Goal: Task Accomplishment & Management: Use online tool/utility

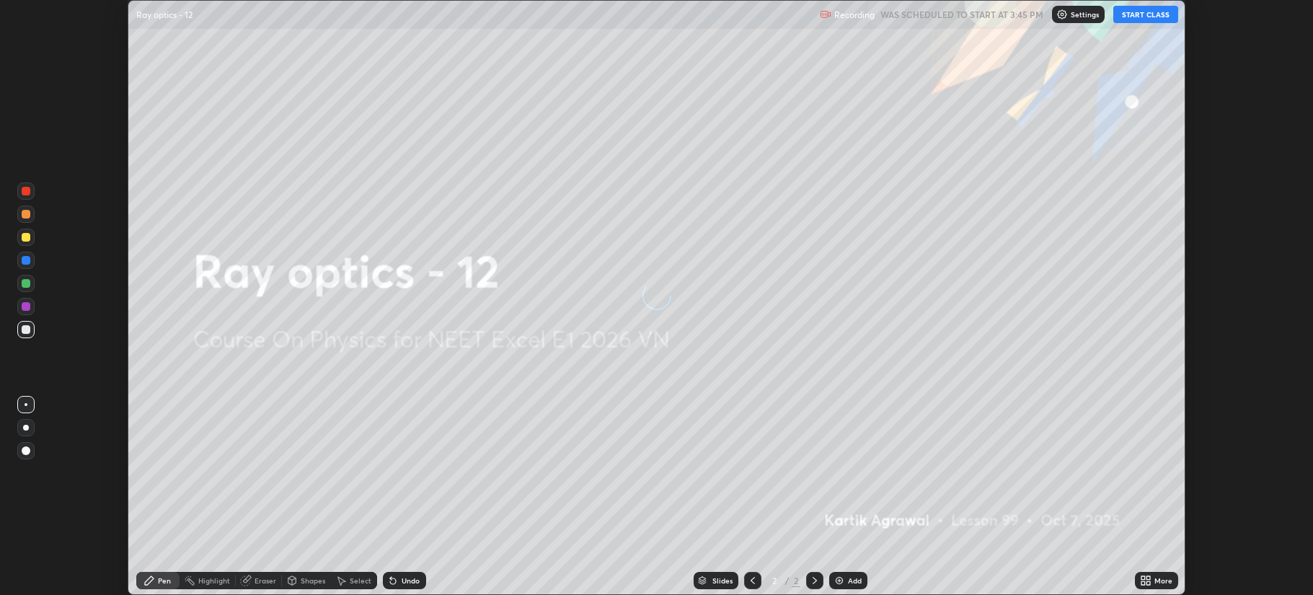
scroll to position [595, 1312]
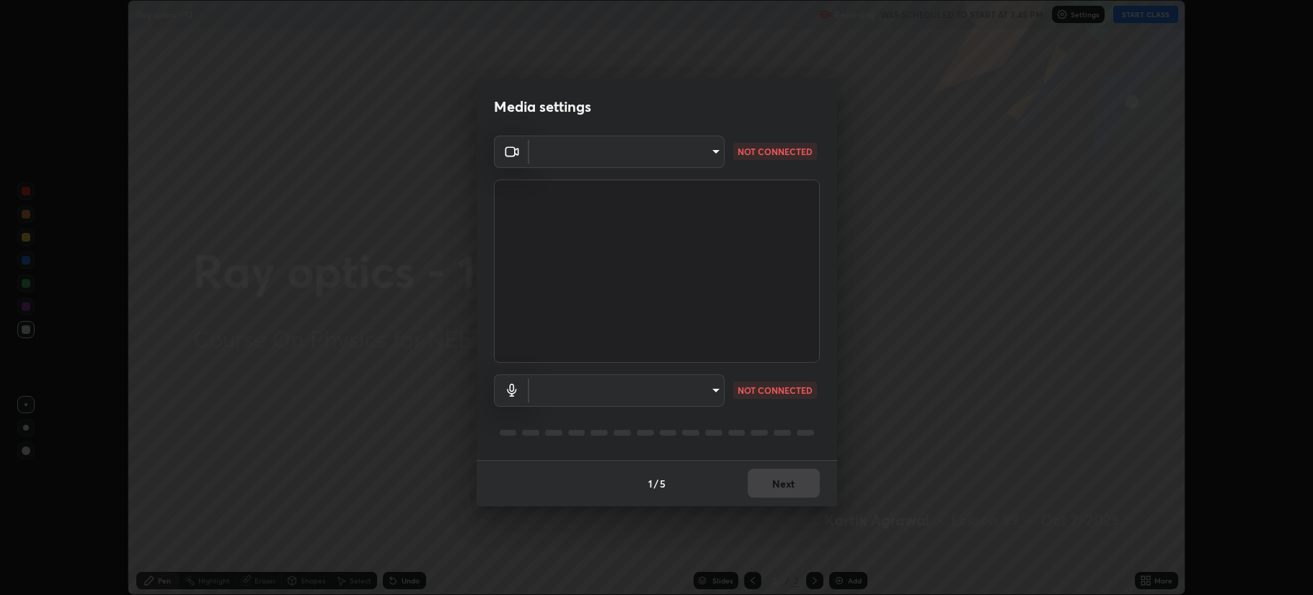
click at [696, 384] on body "Erase all Ray optics - 12 Recording WAS SCHEDULED TO START AT 3:45 PM Settings …" at bounding box center [656, 297] width 1313 height 595
type input "b514d6723dd4d3c471526cd53b1784ca3f70d9044c5aa72a57affb8596088c16"
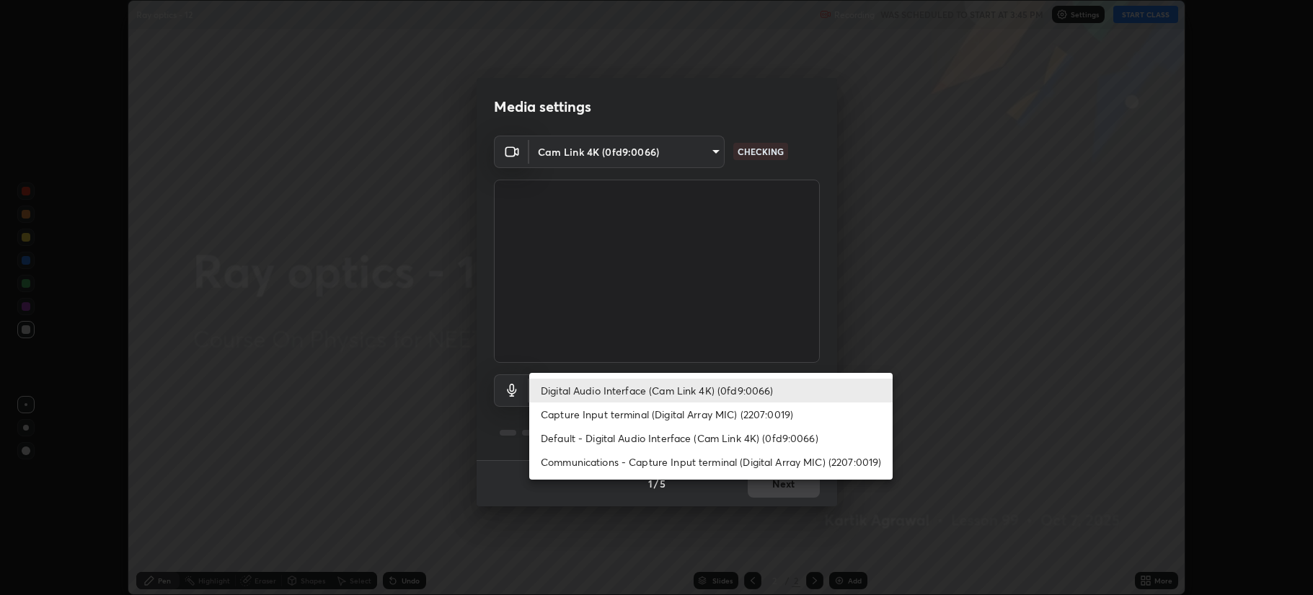
click at [713, 436] on li "Default - Digital Audio Interface (Cam Link 4K) (0fd9:0066)" at bounding box center [710, 438] width 363 height 24
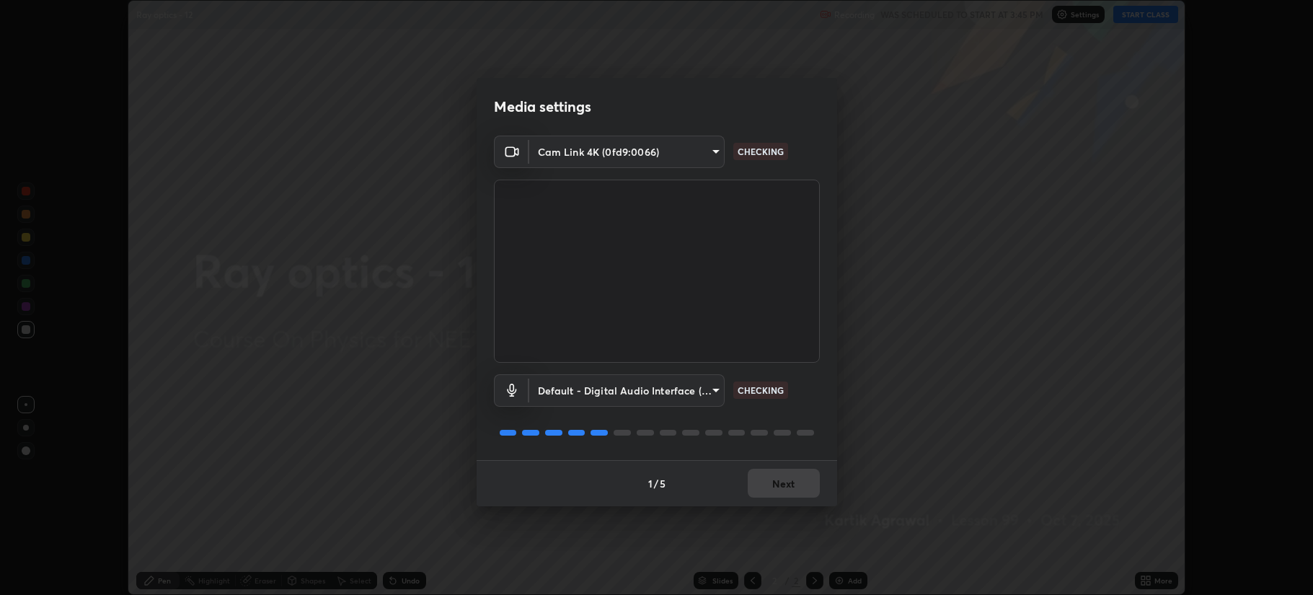
click at [705, 394] on body "Erase all Ray optics - 12 Recording WAS SCHEDULED TO START AT 3:45 PM Settings …" at bounding box center [656, 297] width 1313 height 595
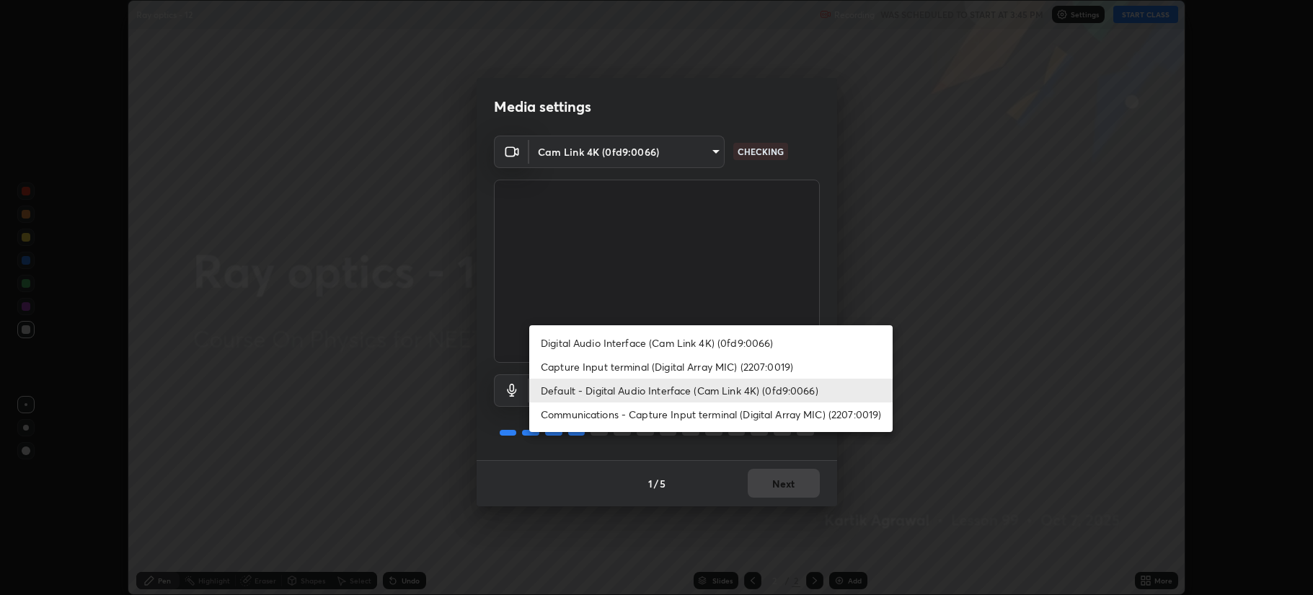
click at [715, 342] on li "Digital Audio Interface (Cam Link 4K) (0fd9:0066)" at bounding box center [710, 343] width 363 height 24
type input "4b0bcb73a5cd5ad7ac8f15a43def5814917f8cfc26a0fcb8ea41dee10f63b9ca"
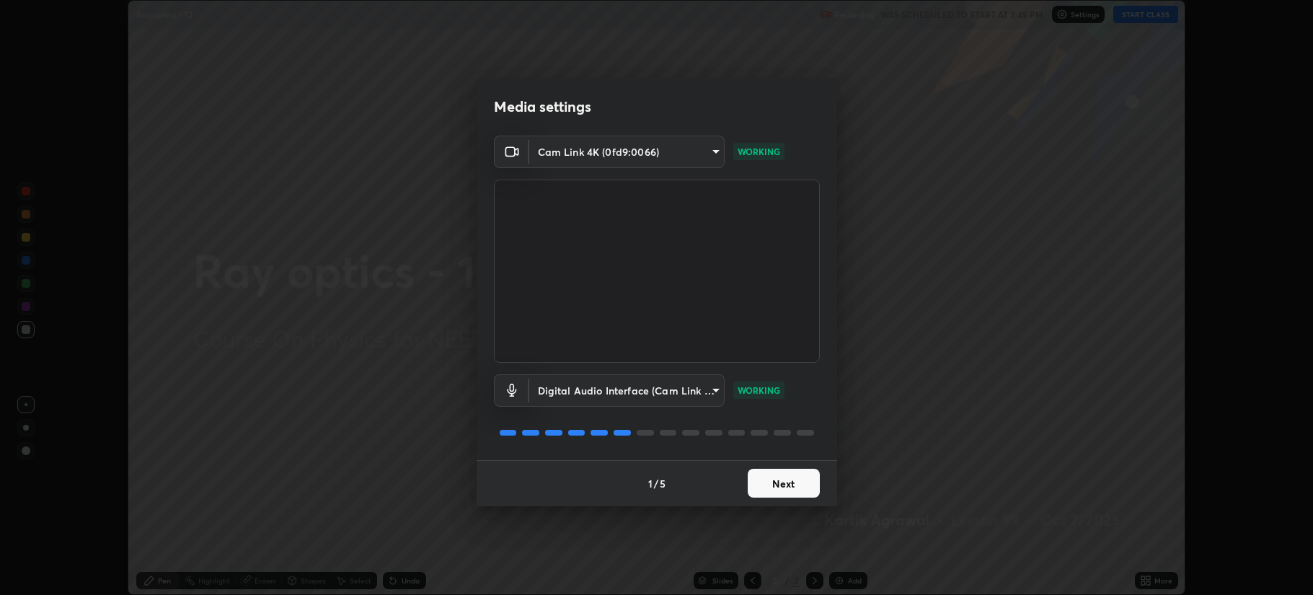
click at [805, 480] on button "Next" at bounding box center [784, 483] width 72 height 29
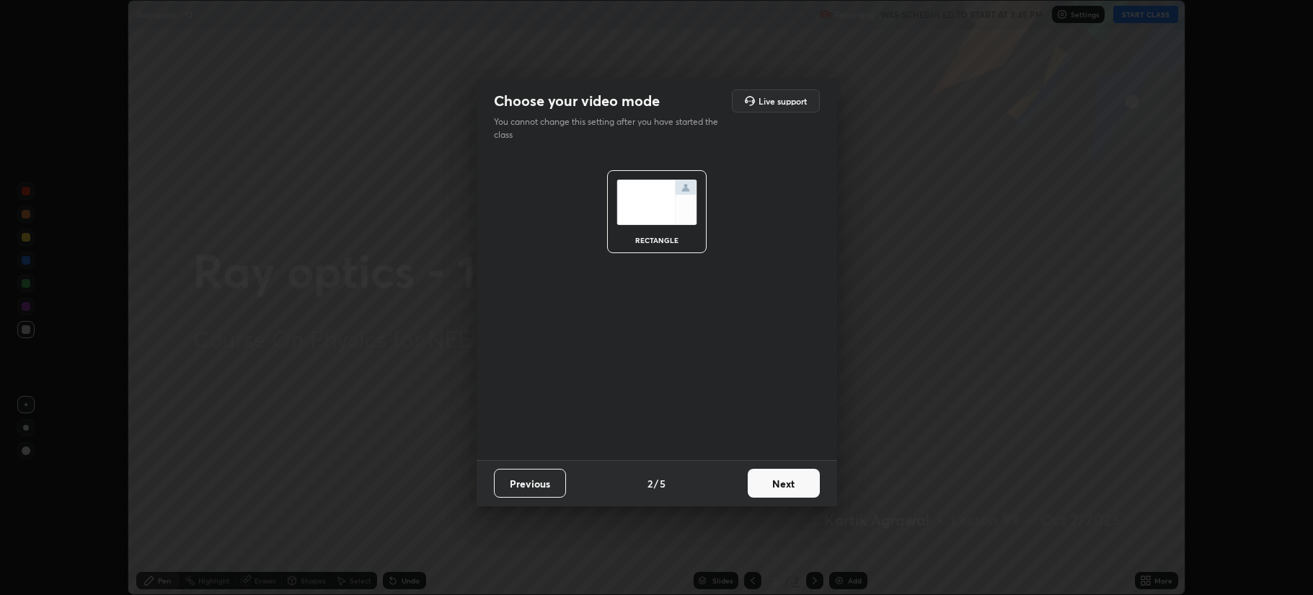
click at [807, 481] on button "Next" at bounding box center [784, 483] width 72 height 29
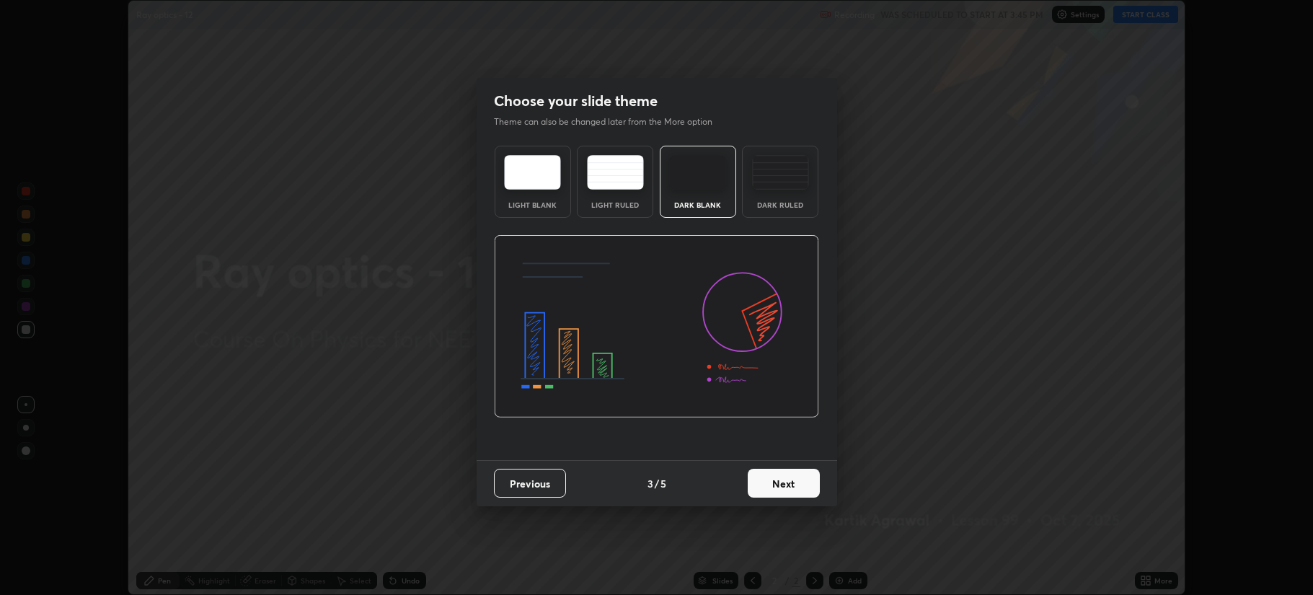
click at [806, 482] on button "Next" at bounding box center [784, 483] width 72 height 29
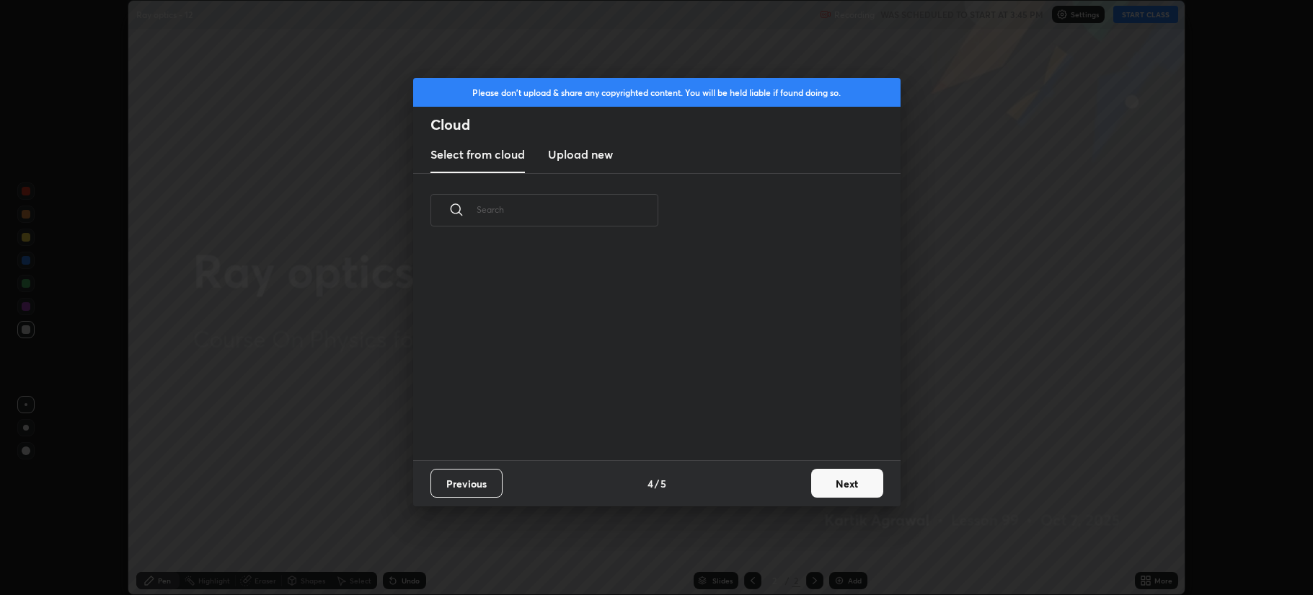
click at [845, 487] on button "Next" at bounding box center [847, 483] width 72 height 29
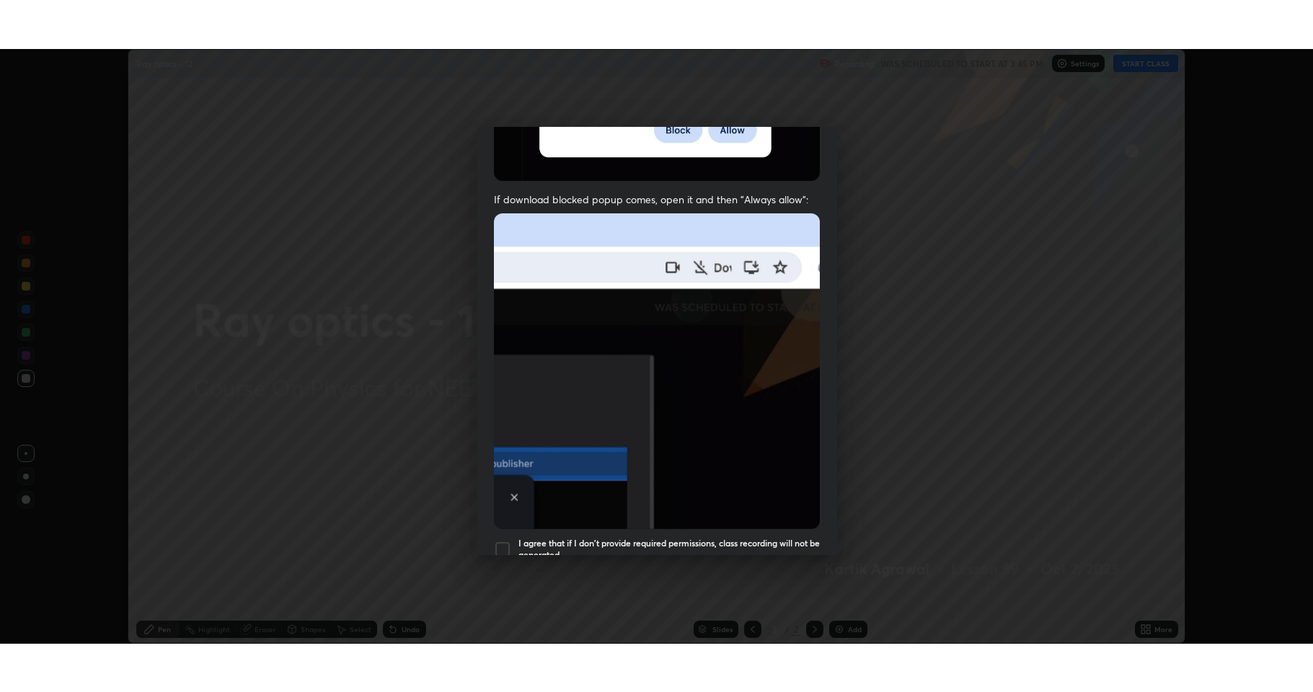
scroll to position [293, 0]
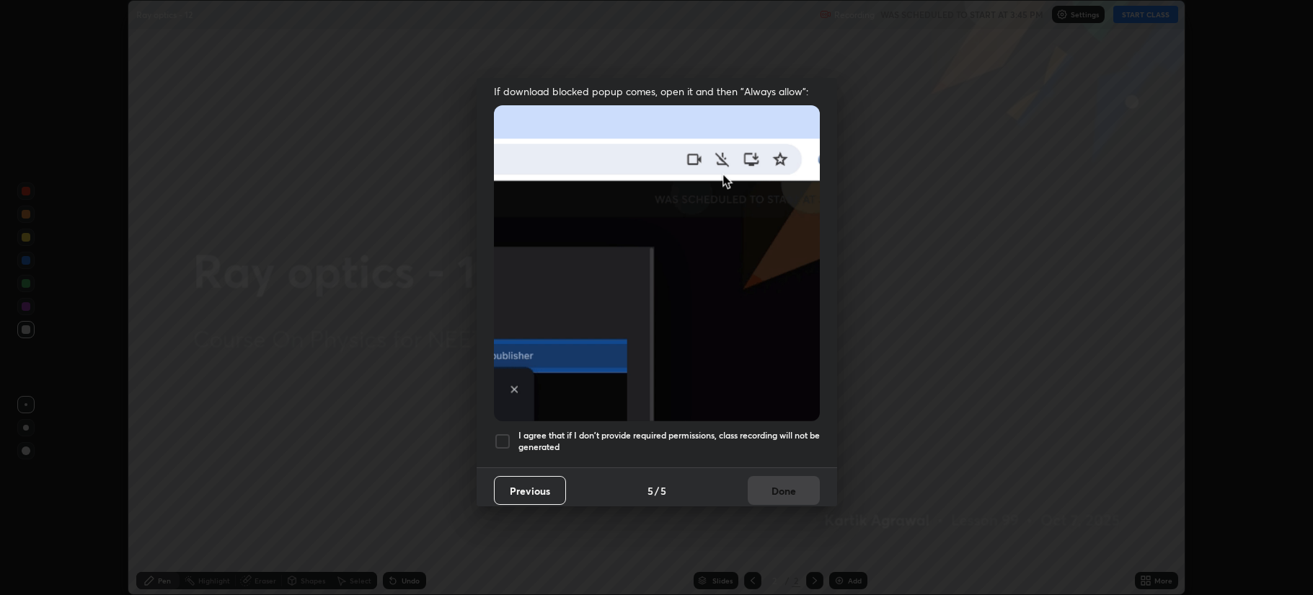
click at [514, 433] on div "I agree that if I don't provide required permissions, class recording will not …" at bounding box center [657, 441] width 326 height 17
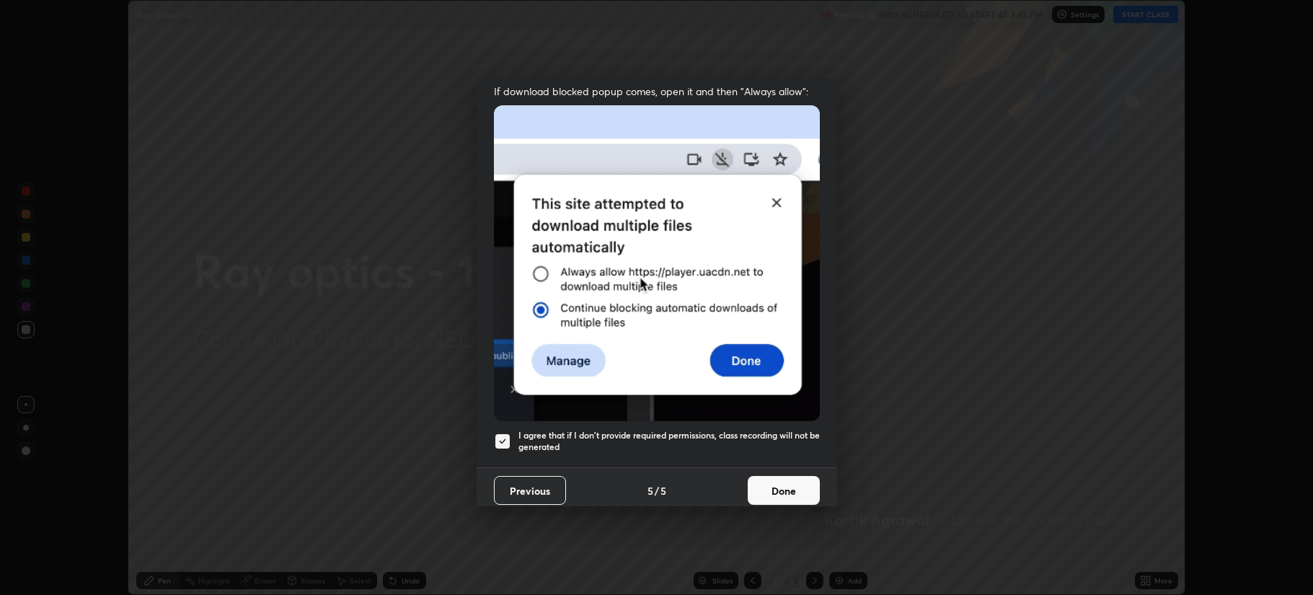
click at [786, 479] on button "Done" at bounding box center [784, 490] width 72 height 29
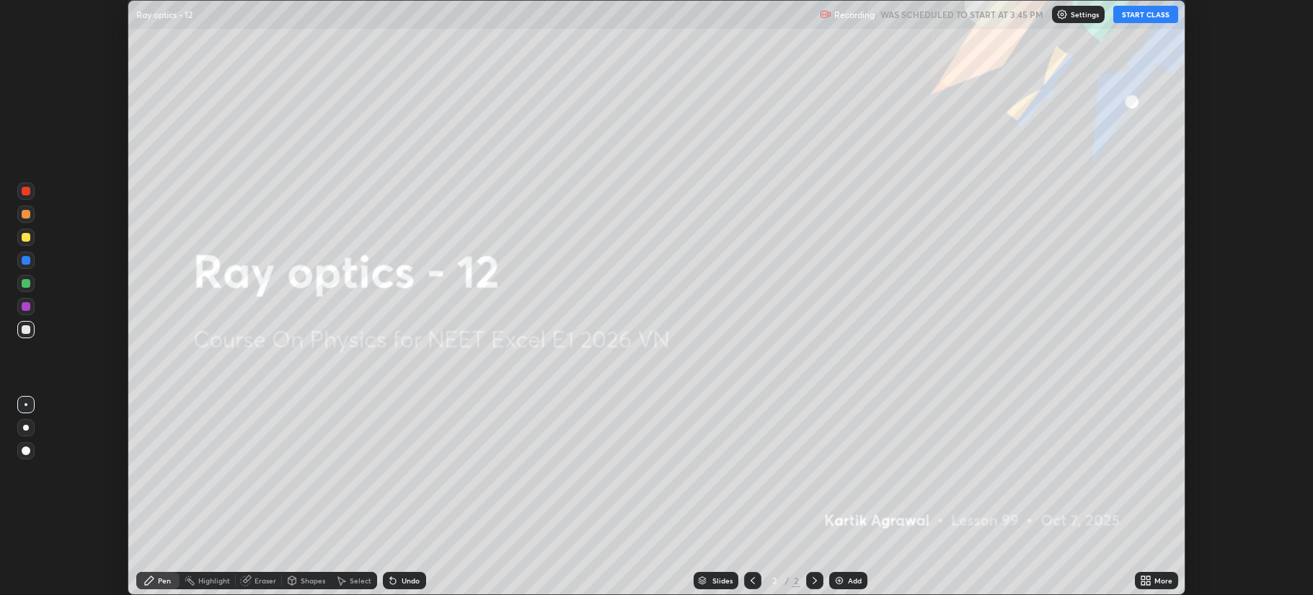
click at [1143, 585] on icon at bounding box center [1144, 583] width 4 height 4
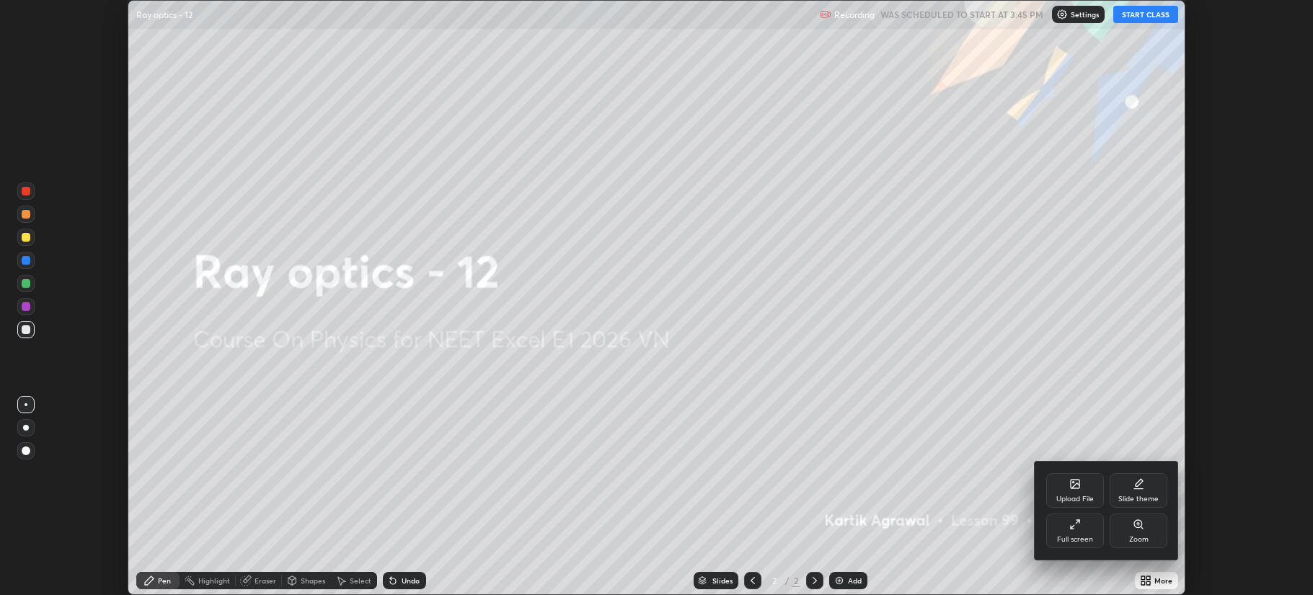
click at [1097, 530] on div "Full screen" at bounding box center [1075, 530] width 58 height 35
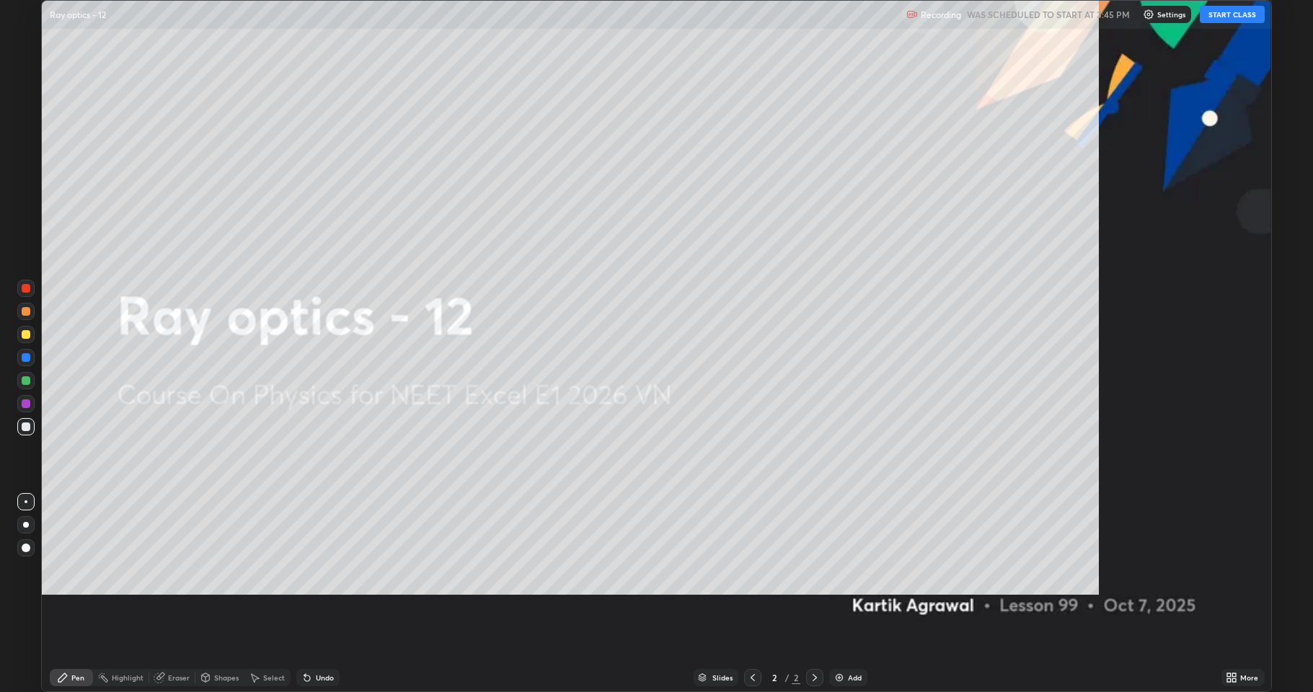
scroll to position [692, 1313]
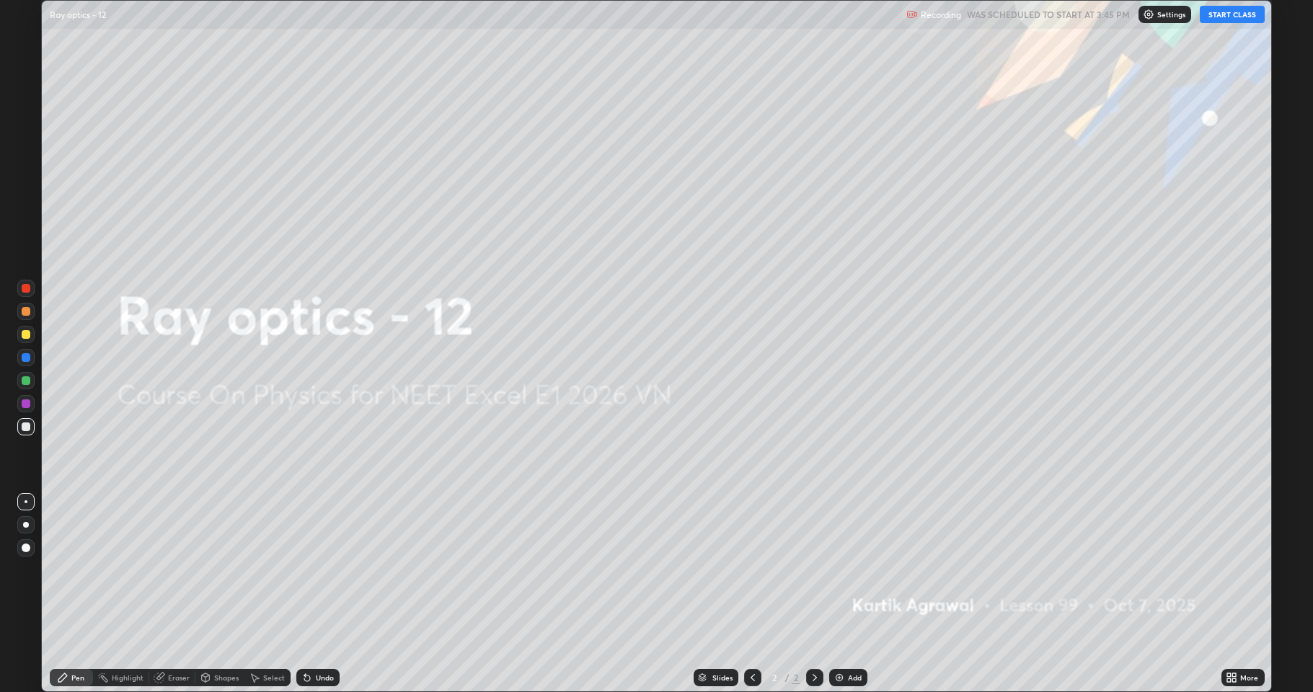
click at [1225, 20] on button "START CLASS" at bounding box center [1232, 14] width 65 height 17
click at [851, 594] on div "Add" at bounding box center [848, 677] width 38 height 17
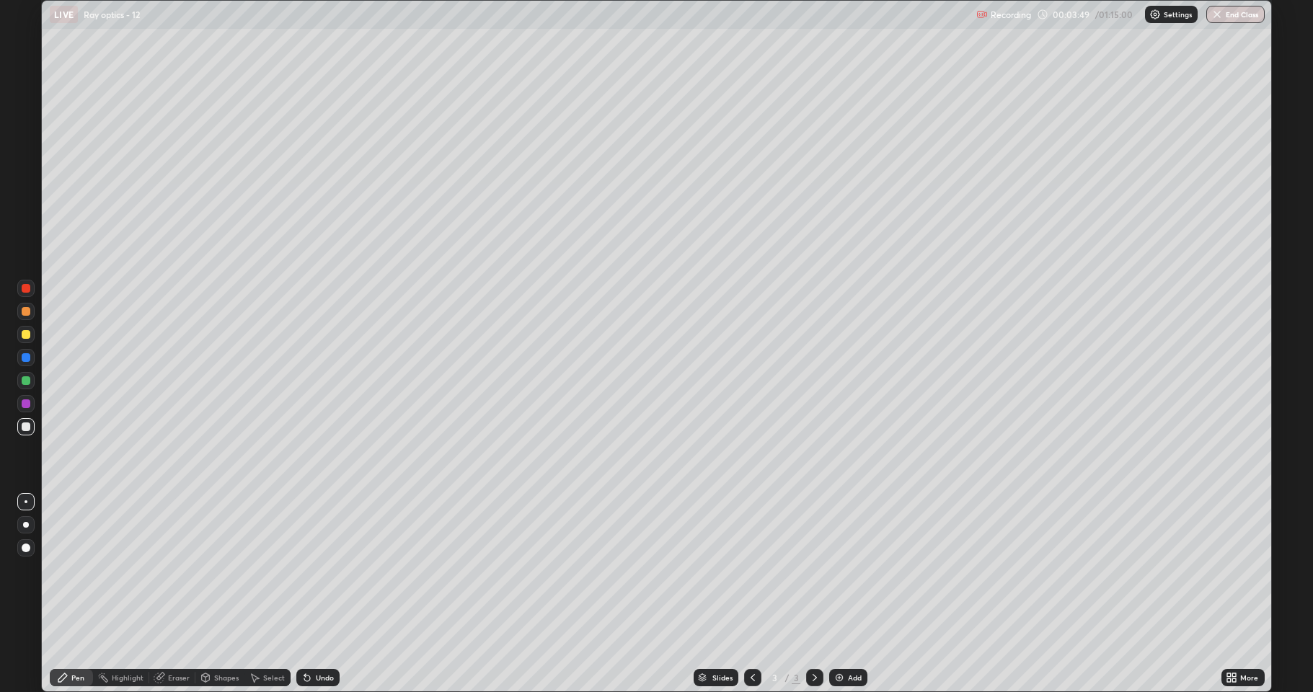
click at [22, 382] on div at bounding box center [26, 380] width 9 height 9
click at [25, 335] on div at bounding box center [26, 334] width 9 height 9
click at [260, 594] on icon at bounding box center [255, 678] width 12 height 12
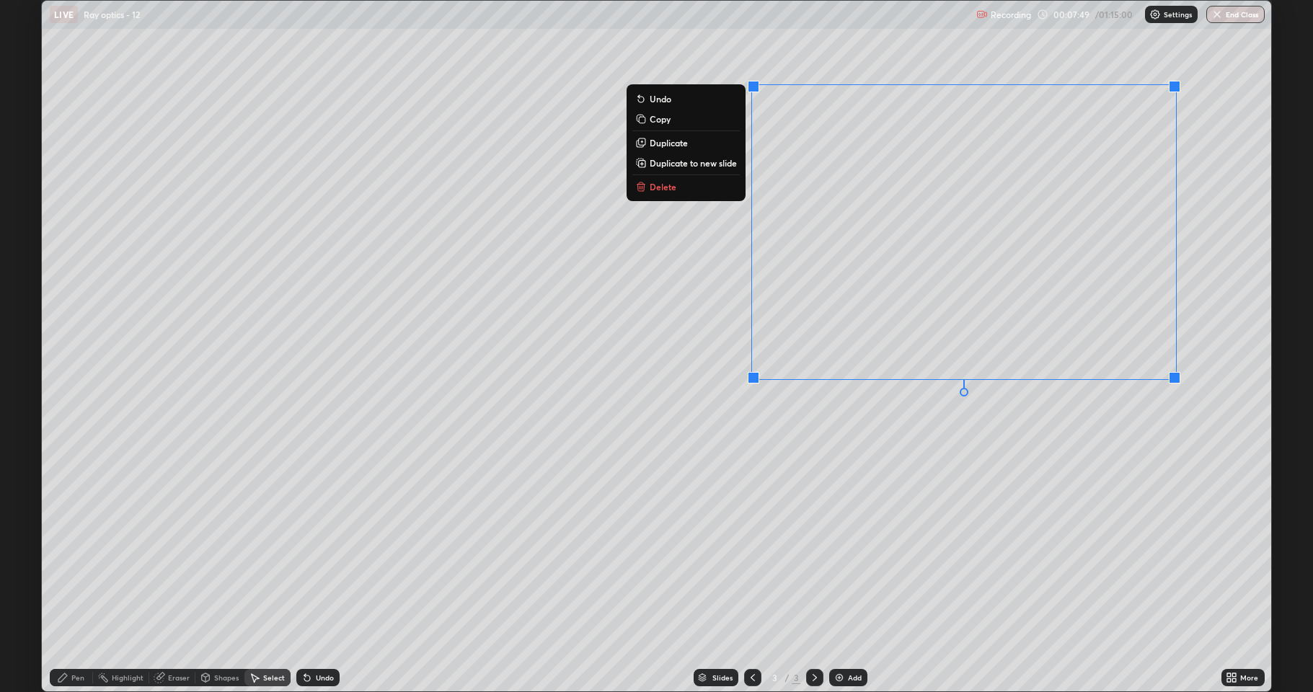
click at [664, 193] on button "Delete" at bounding box center [685, 186] width 107 height 17
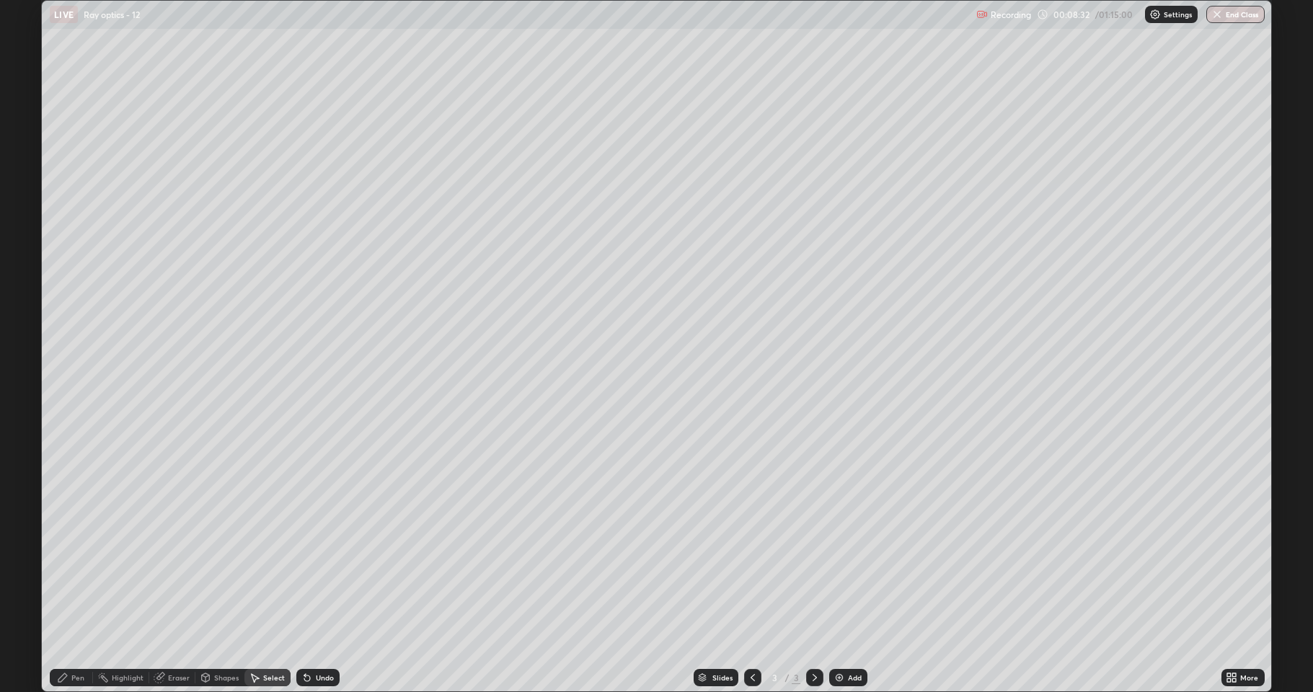
click at [75, 594] on div "Pen" at bounding box center [77, 677] width 13 height 7
click at [28, 314] on div at bounding box center [26, 311] width 9 height 9
click at [17, 337] on div at bounding box center [25, 334] width 17 height 17
click at [26, 404] on div at bounding box center [26, 403] width 9 height 9
click at [210, 594] on icon at bounding box center [206, 678] width 12 height 12
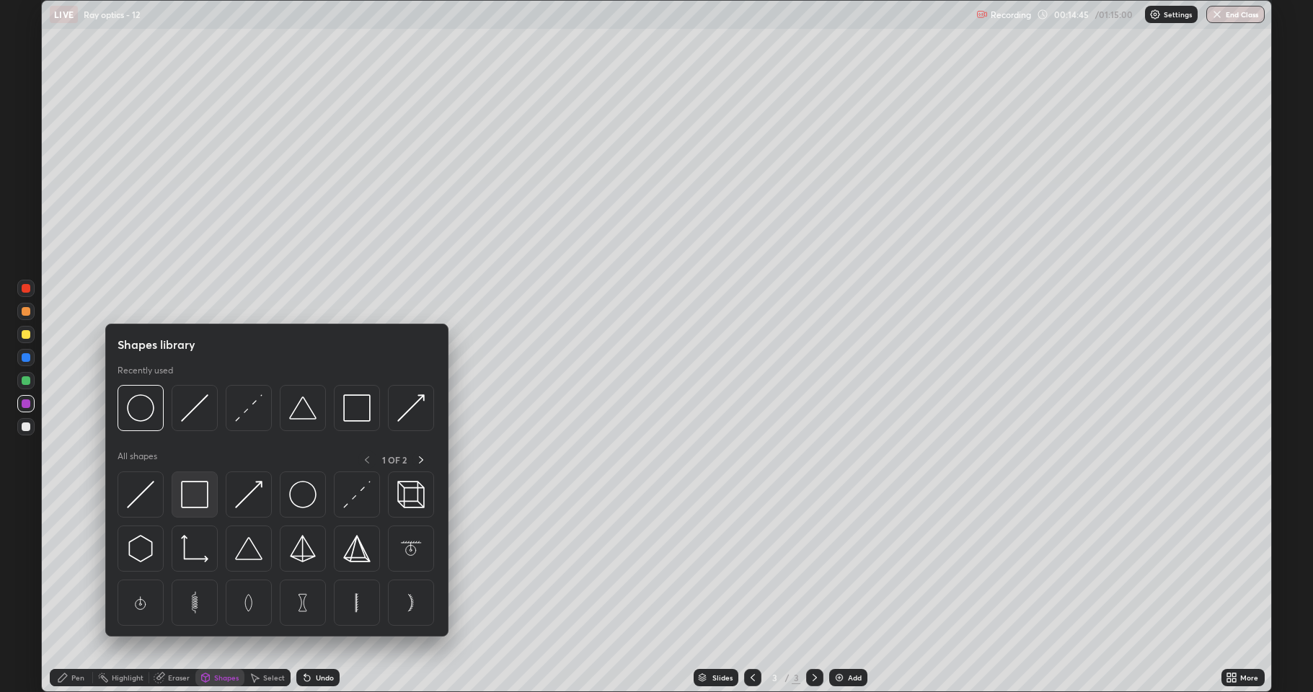
click at [183, 493] on img at bounding box center [194, 494] width 27 height 27
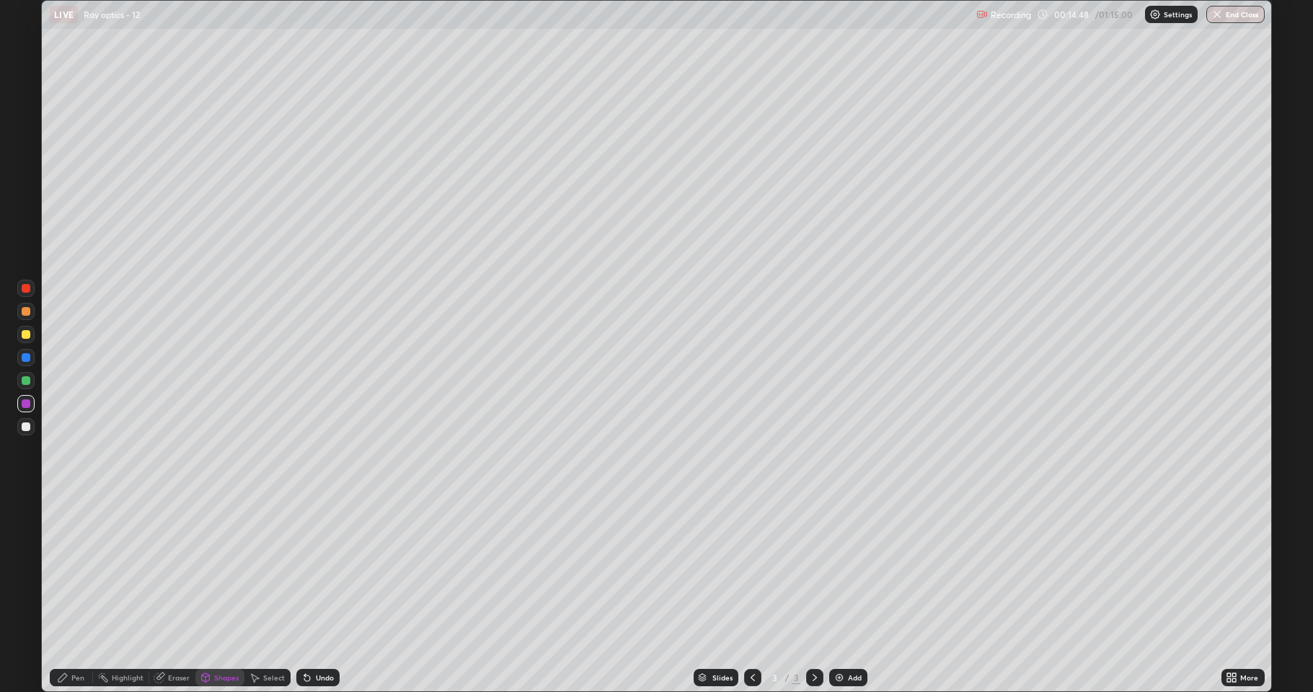
click at [72, 594] on div "Pen" at bounding box center [71, 677] width 43 height 17
click at [27, 428] on div at bounding box center [26, 427] width 9 height 9
click at [214, 594] on div "Shapes" at bounding box center [226, 677] width 25 height 7
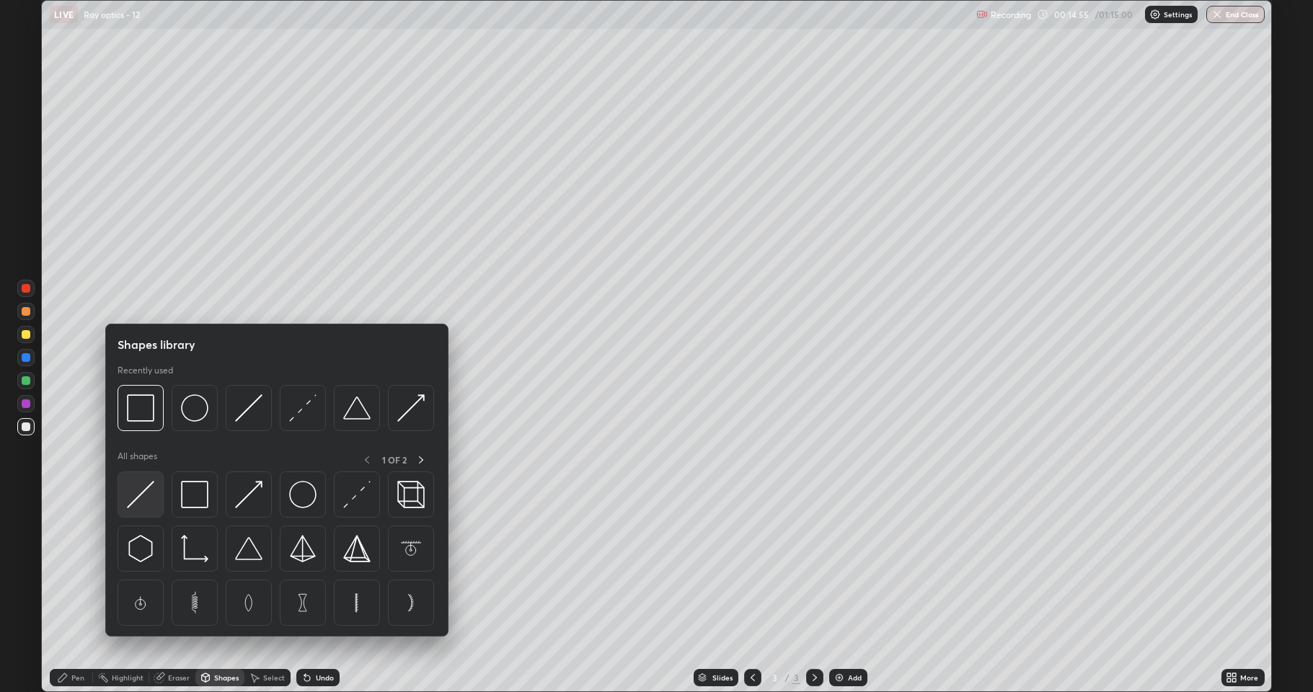
click at [145, 492] on img at bounding box center [140, 494] width 27 height 27
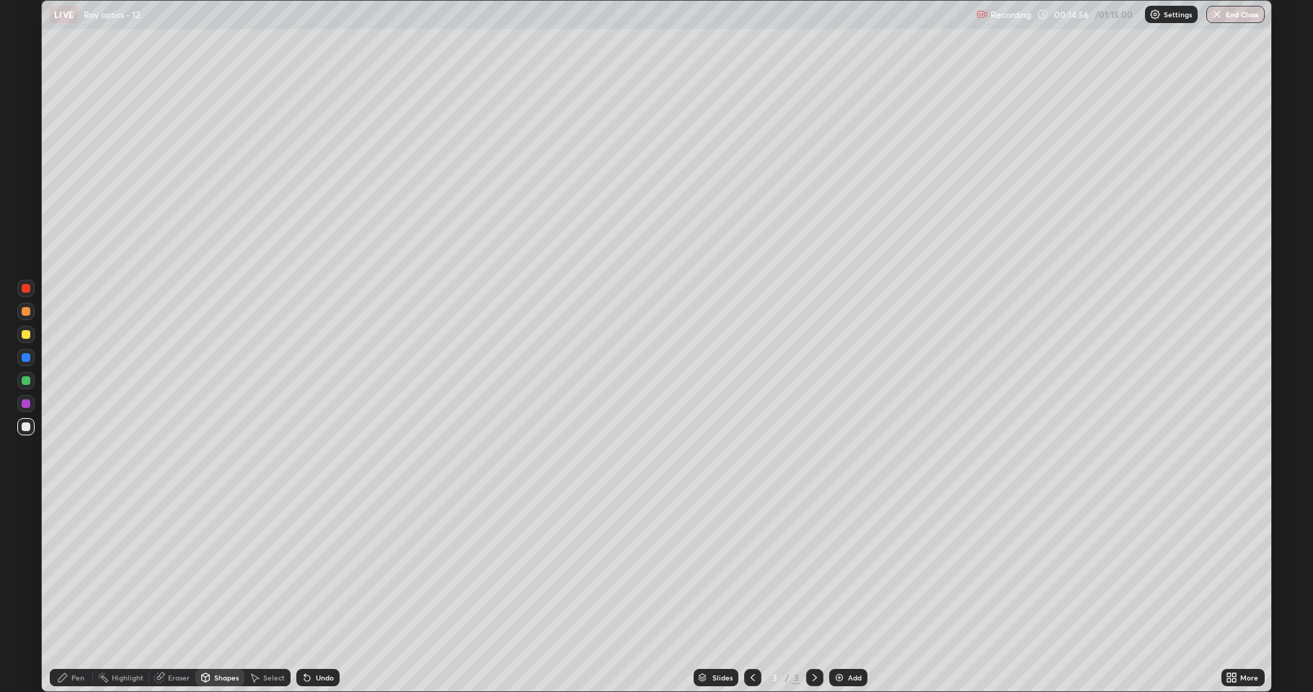
click at [24, 312] on div at bounding box center [26, 311] width 9 height 9
click at [69, 594] on div "Pen" at bounding box center [71, 677] width 43 height 29
click at [27, 379] on div at bounding box center [26, 380] width 9 height 9
click at [27, 312] on div at bounding box center [26, 311] width 9 height 9
click at [218, 594] on div "Shapes" at bounding box center [226, 677] width 25 height 7
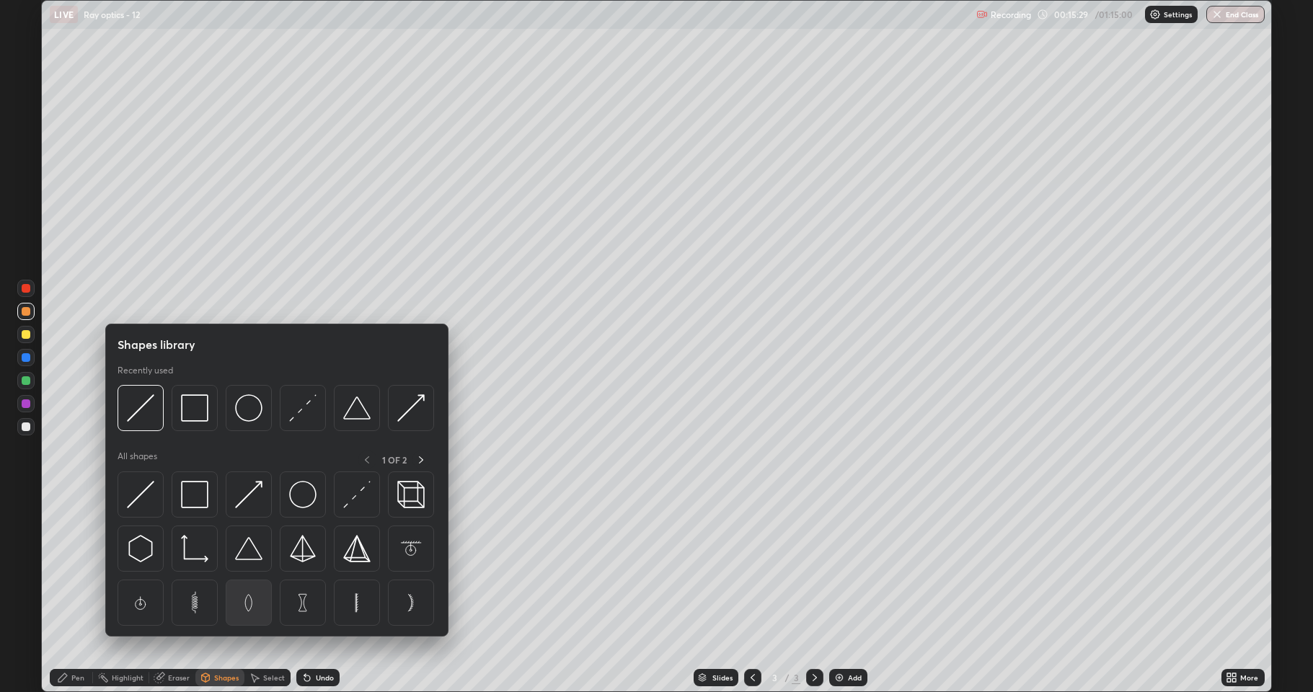
click at [252, 594] on img at bounding box center [248, 602] width 27 height 27
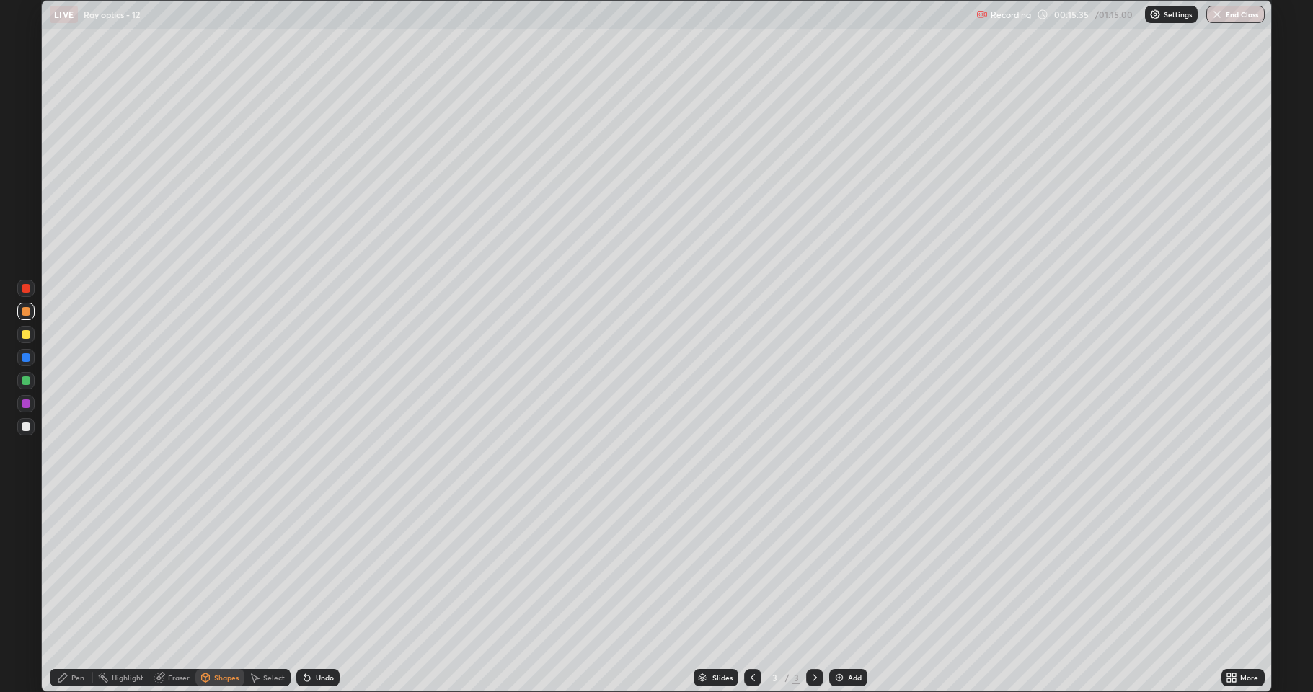
click at [225, 594] on div "Shapes" at bounding box center [226, 677] width 25 height 7
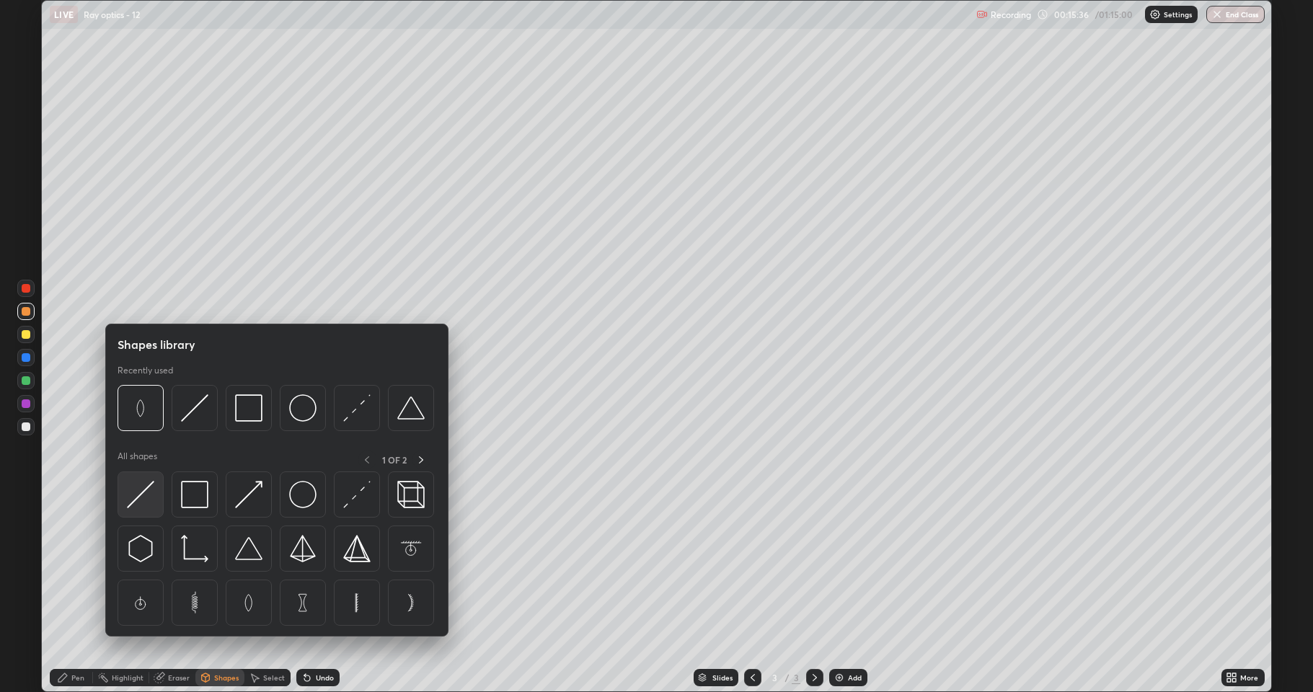
click at [146, 490] on img at bounding box center [140, 494] width 27 height 27
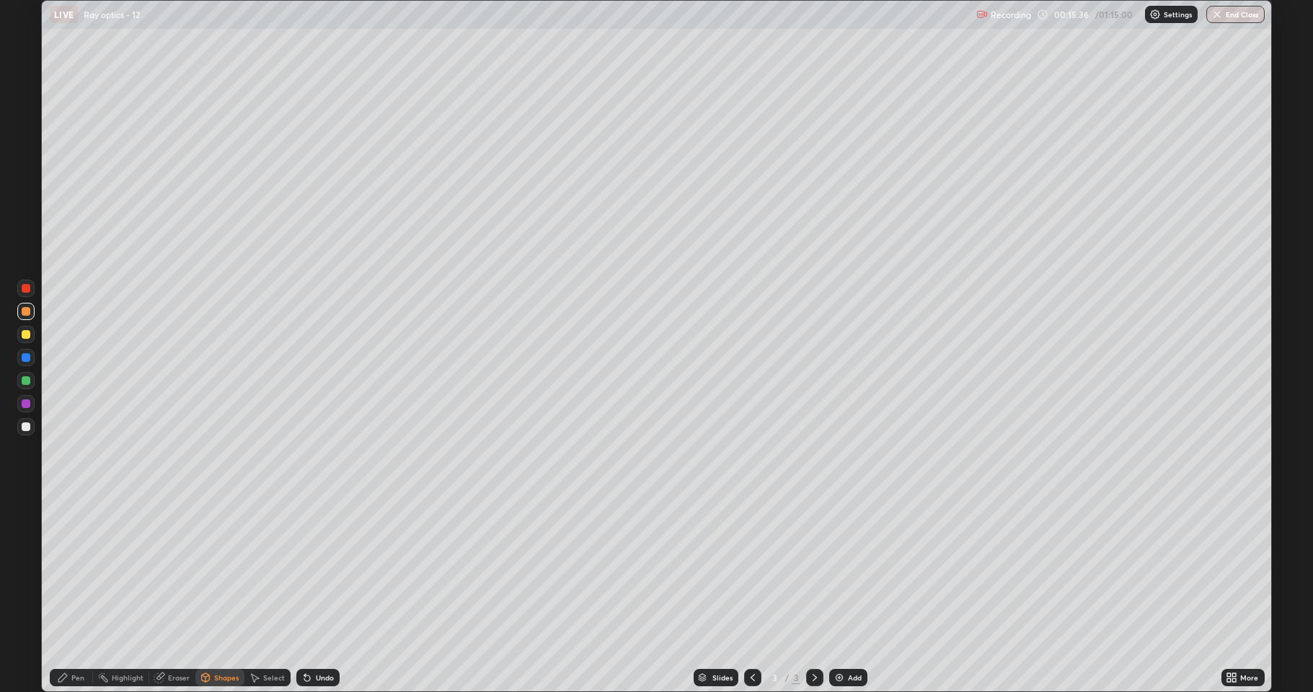
click at [27, 404] on div at bounding box center [26, 403] width 9 height 9
click at [28, 425] on div at bounding box center [26, 427] width 9 height 9
click at [214, 594] on div "Shapes" at bounding box center [226, 677] width 25 height 7
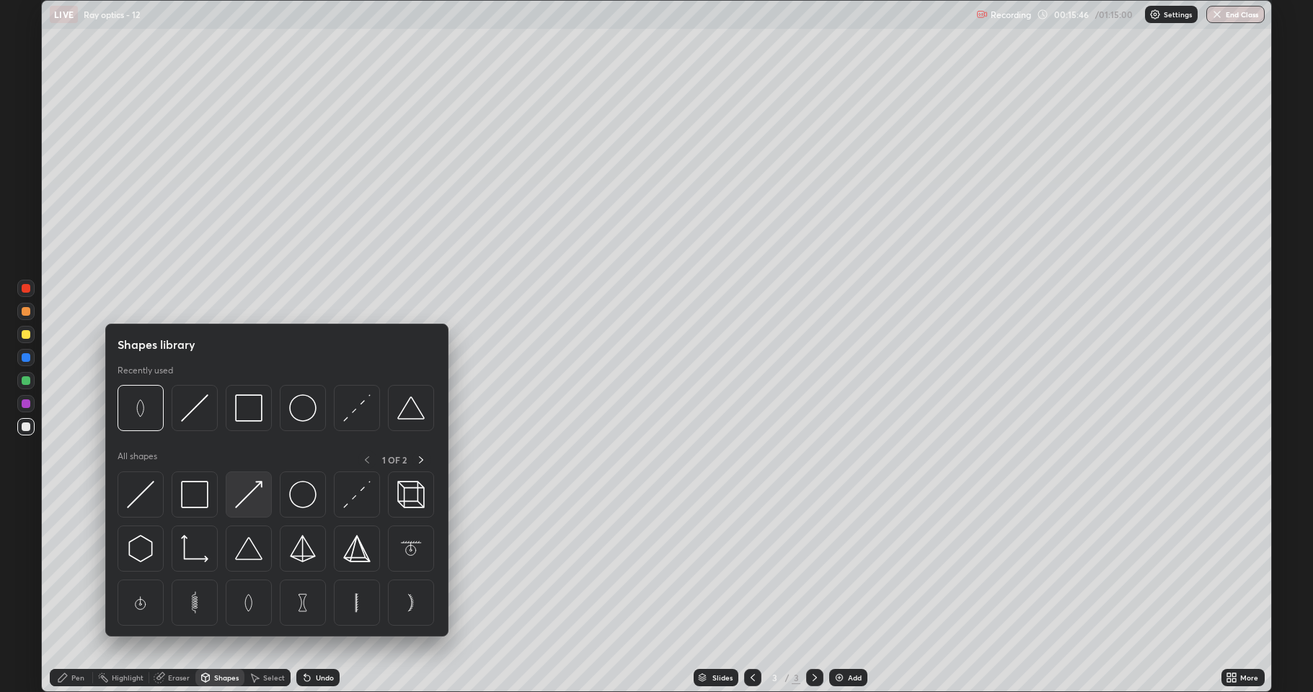
click at [252, 502] on img at bounding box center [248, 494] width 27 height 27
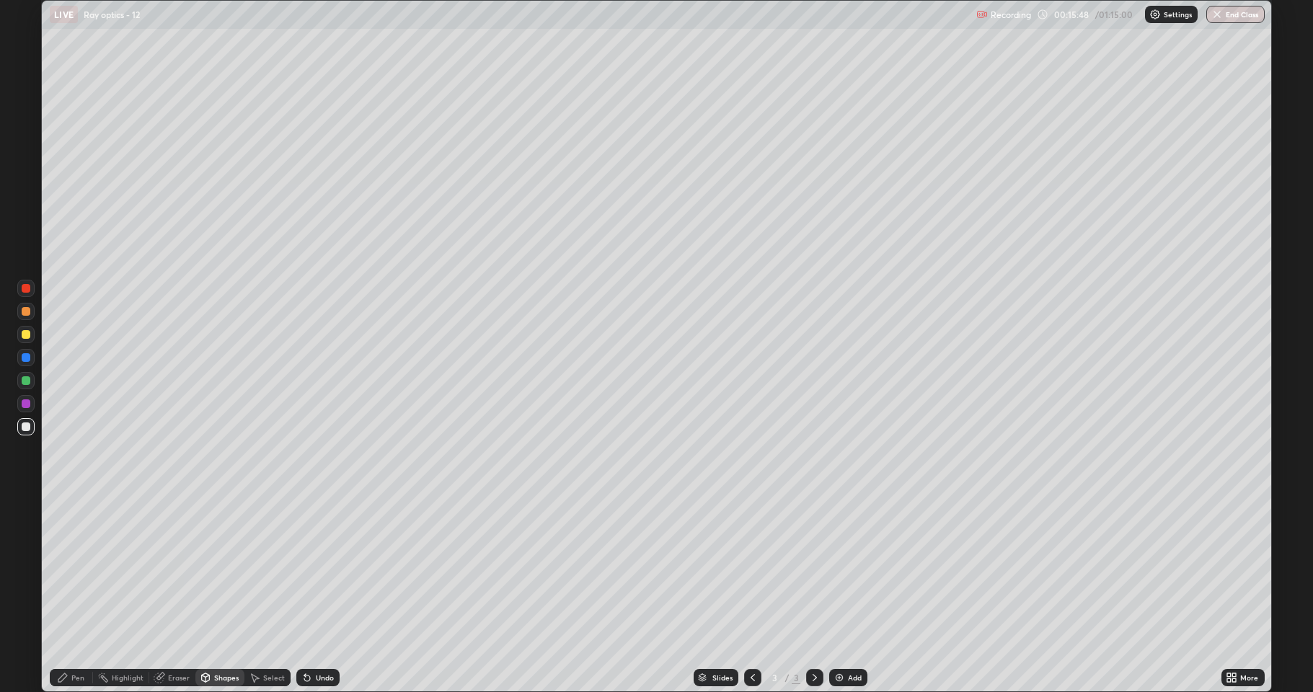
click at [318, 594] on div "Undo" at bounding box center [325, 677] width 18 height 7
click at [69, 594] on div "Pen" at bounding box center [71, 677] width 43 height 17
click at [209, 594] on icon at bounding box center [206, 678] width 12 height 12
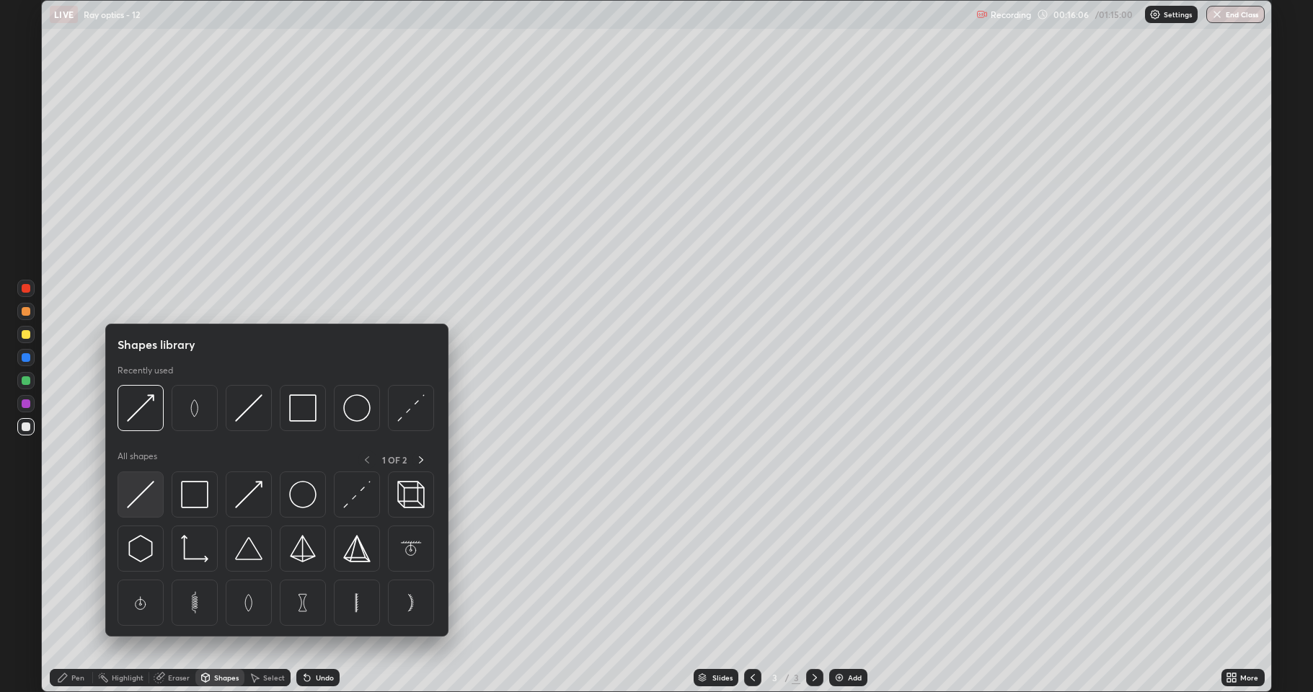
click at [146, 494] on img at bounding box center [140, 494] width 27 height 27
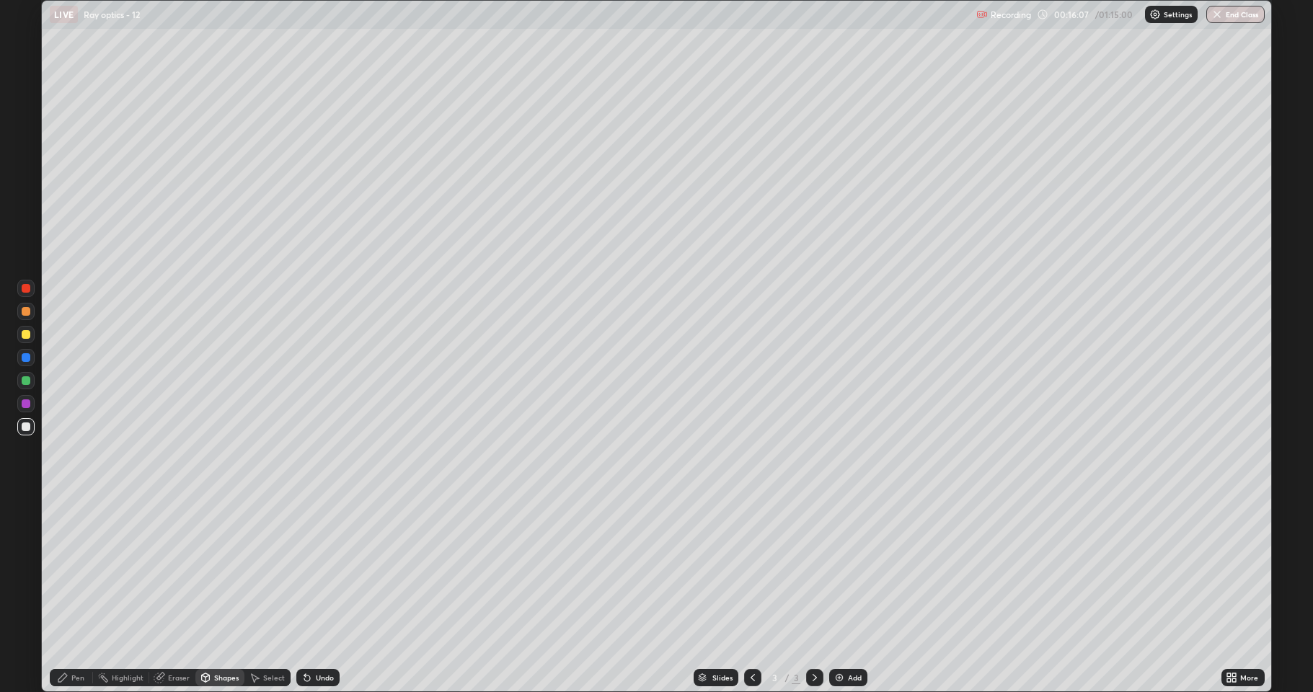
click at [28, 377] on div at bounding box center [26, 380] width 9 height 9
click at [74, 594] on div "Pen" at bounding box center [71, 677] width 43 height 17
click at [214, 594] on div "Shapes" at bounding box center [226, 677] width 25 height 7
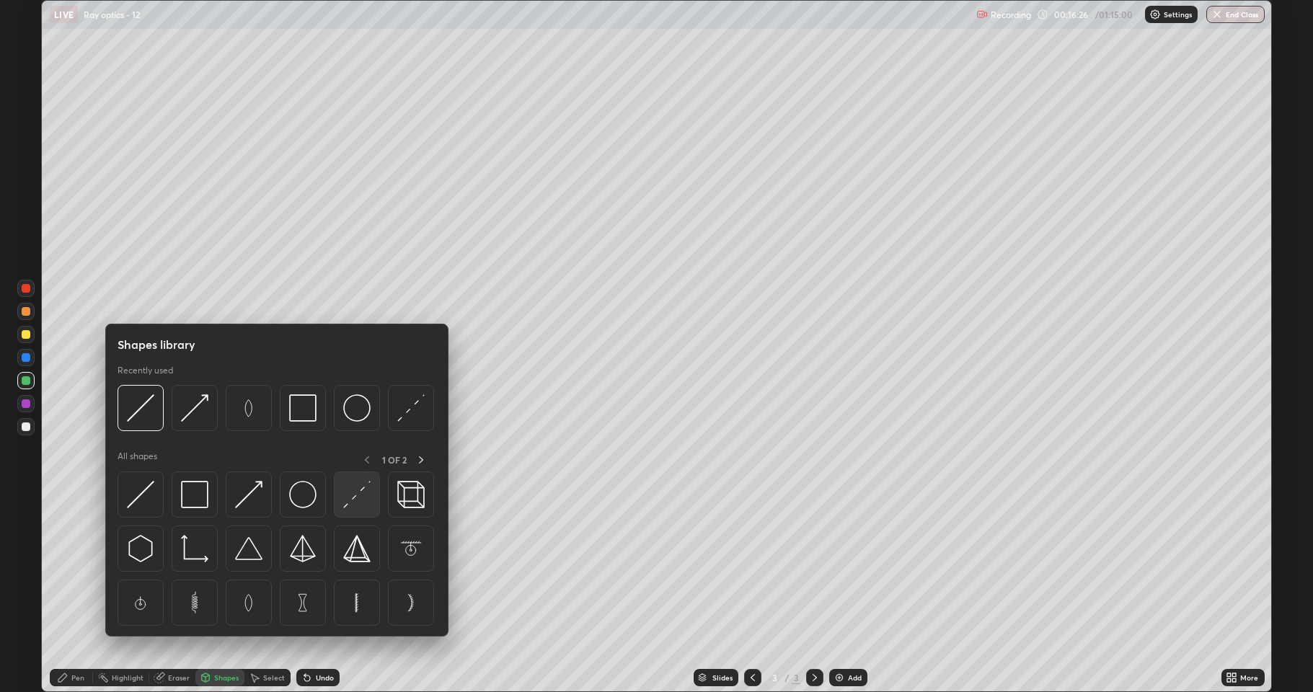
click at [352, 499] on img at bounding box center [356, 494] width 27 height 27
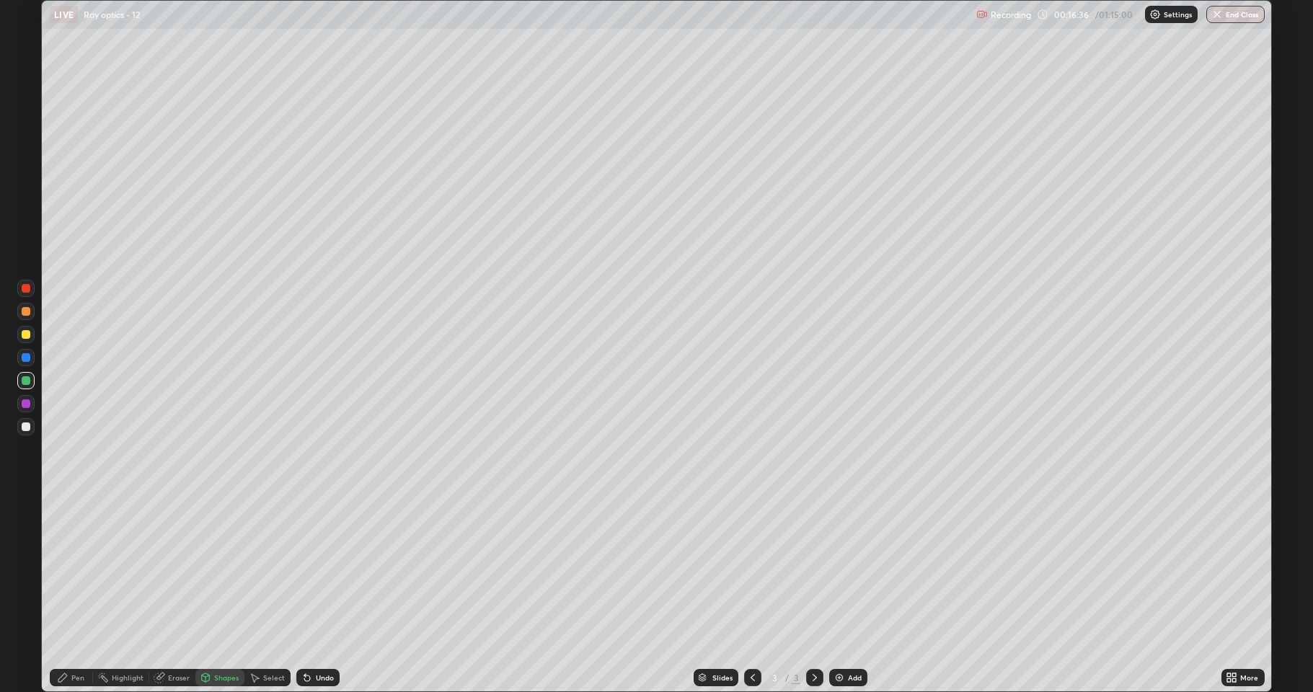
click at [63, 594] on icon at bounding box center [62, 678] width 9 height 9
click at [25, 430] on div at bounding box center [26, 427] width 9 height 9
click at [211, 594] on div "Shapes" at bounding box center [219, 677] width 49 height 17
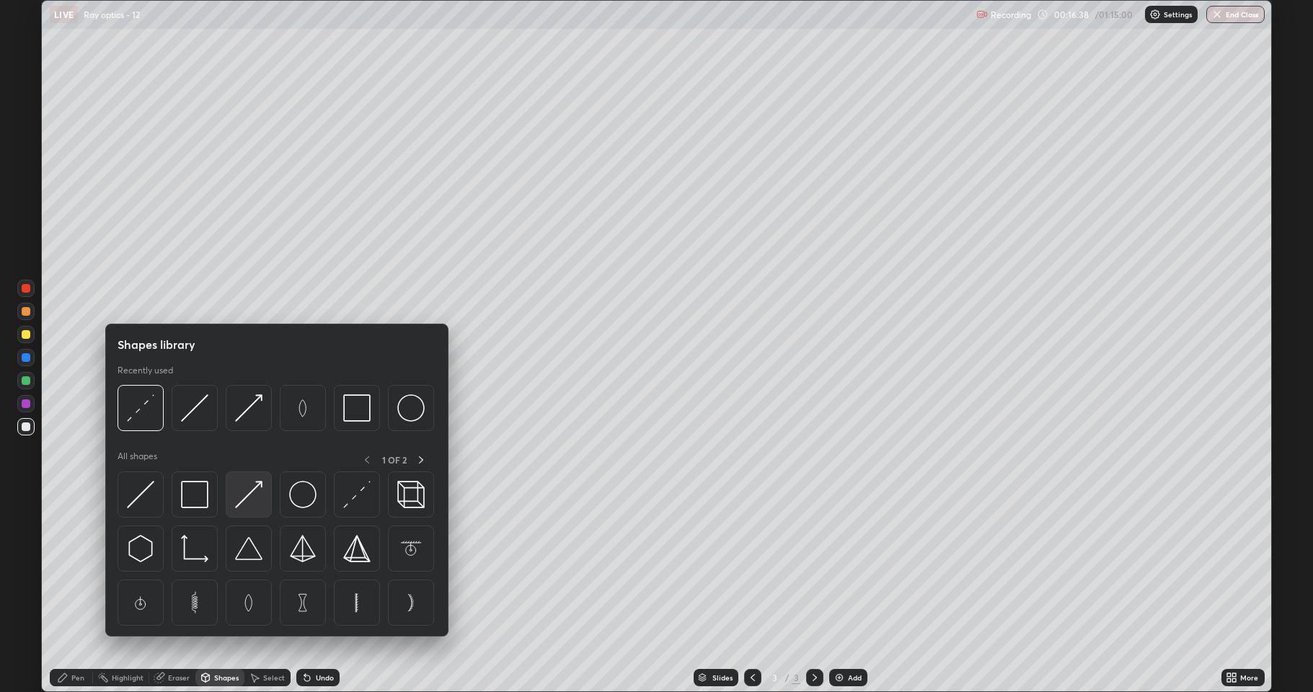
click at [263, 504] on div at bounding box center [249, 495] width 46 height 46
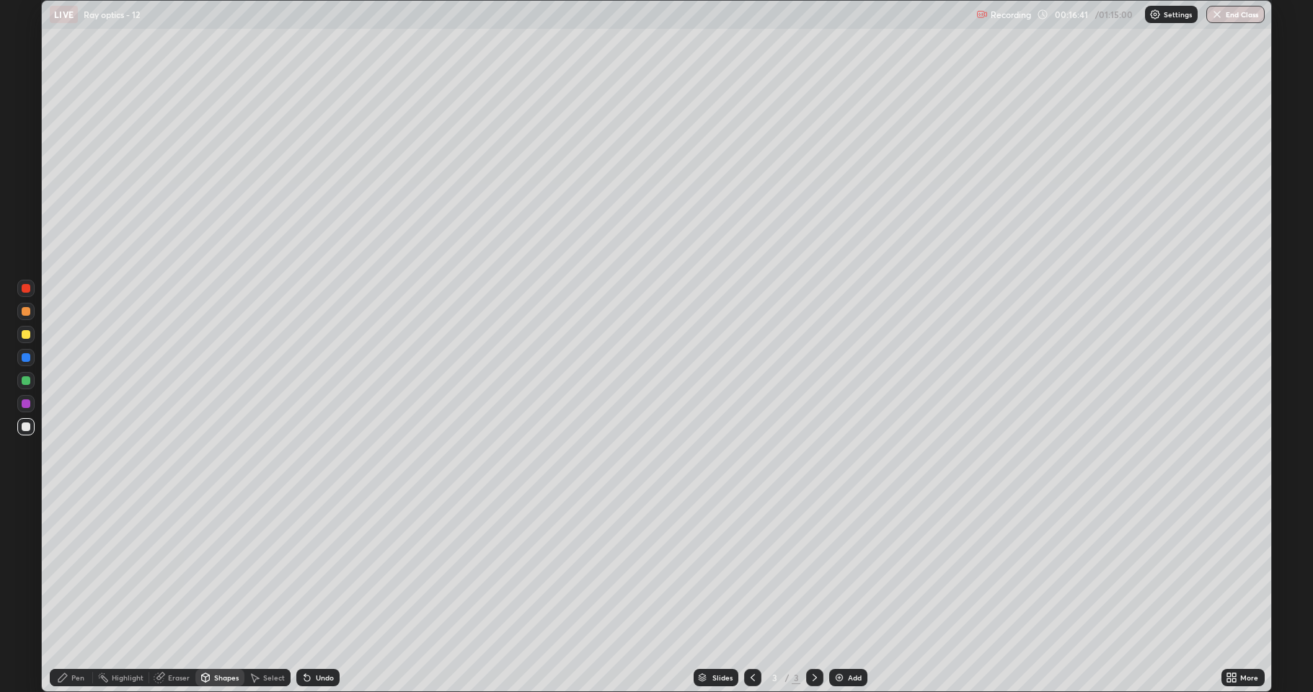
click at [324, 594] on div "Undo" at bounding box center [325, 677] width 18 height 7
click at [65, 594] on icon at bounding box center [63, 678] width 12 height 12
click at [19, 336] on div at bounding box center [25, 334] width 17 height 17
click at [23, 424] on div at bounding box center [26, 427] width 9 height 9
click at [110, 594] on div "Highlight" at bounding box center [121, 677] width 56 height 17
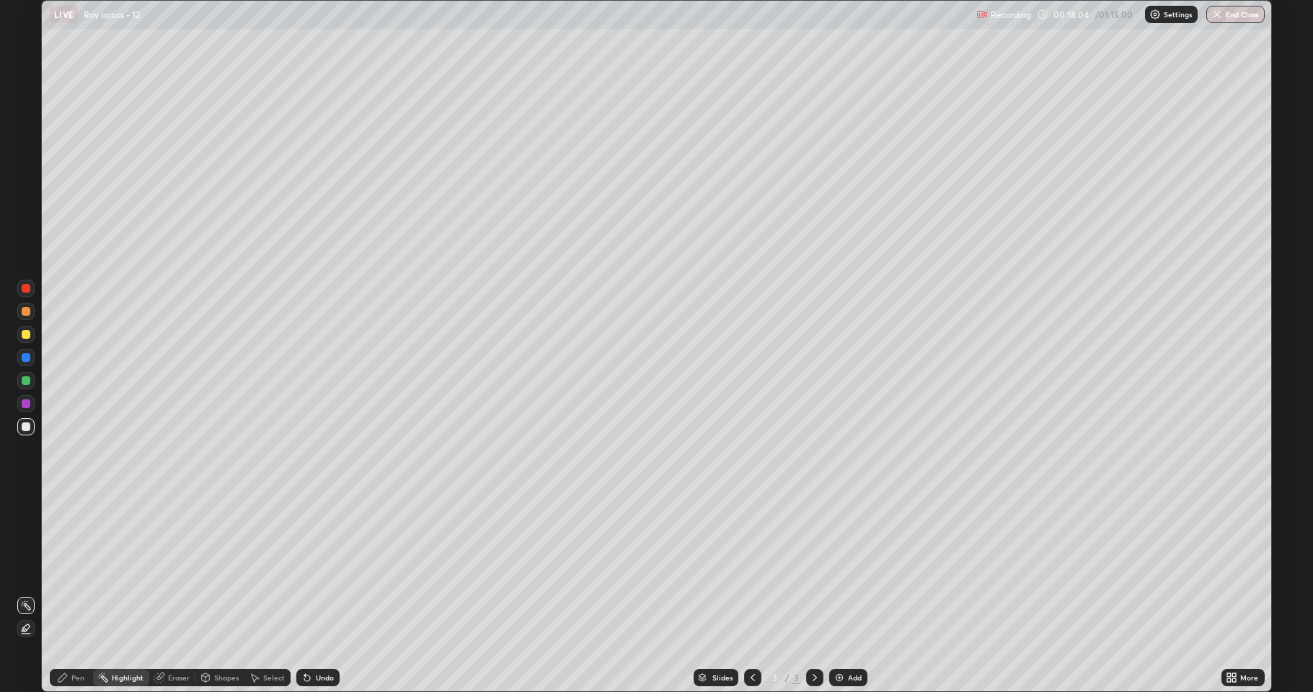
click at [81, 594] on div "Pen" at bounding box center [77, 677] width 13 height 7
click at [30, 312] on div at bounding box center [26, 311] width 9 height 9
click at [322, 594] on div "Undo" at bounding box center [325, 677] width 18 height 7
click at [23, 384] on div at bounding box center [26, 380] width 9 height 9
click at [318, 594] on div "Undo" at bounding box center [325, 677] width 18 height 7
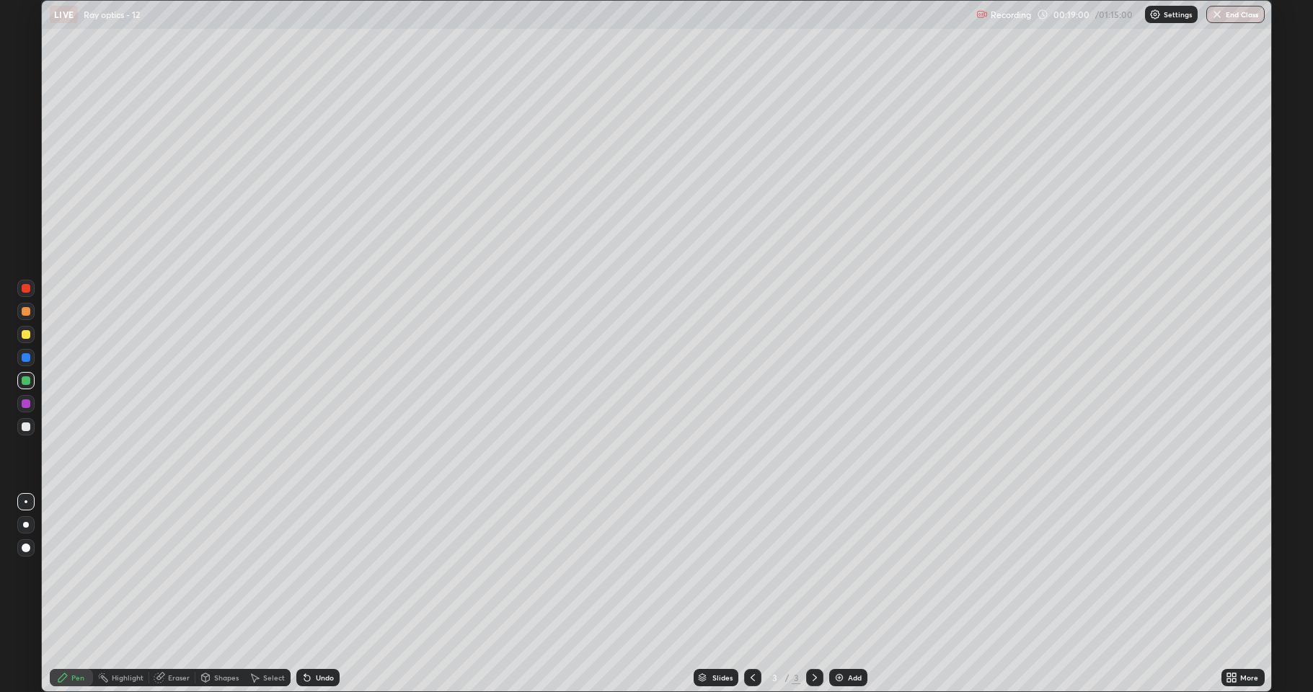
click at [317, 594] on div "Undo" at bounding box center [325, 677] width 18 height 7
click at [312, 594] on div "Undo" at bounding box center [317, 677] width 43 height 17
click at [849, 594] on div "Add" at bounding box center [855, 677] width 14 height 7
click at [27, 336] on div at bounding box center [26, 334] width 9 height 9
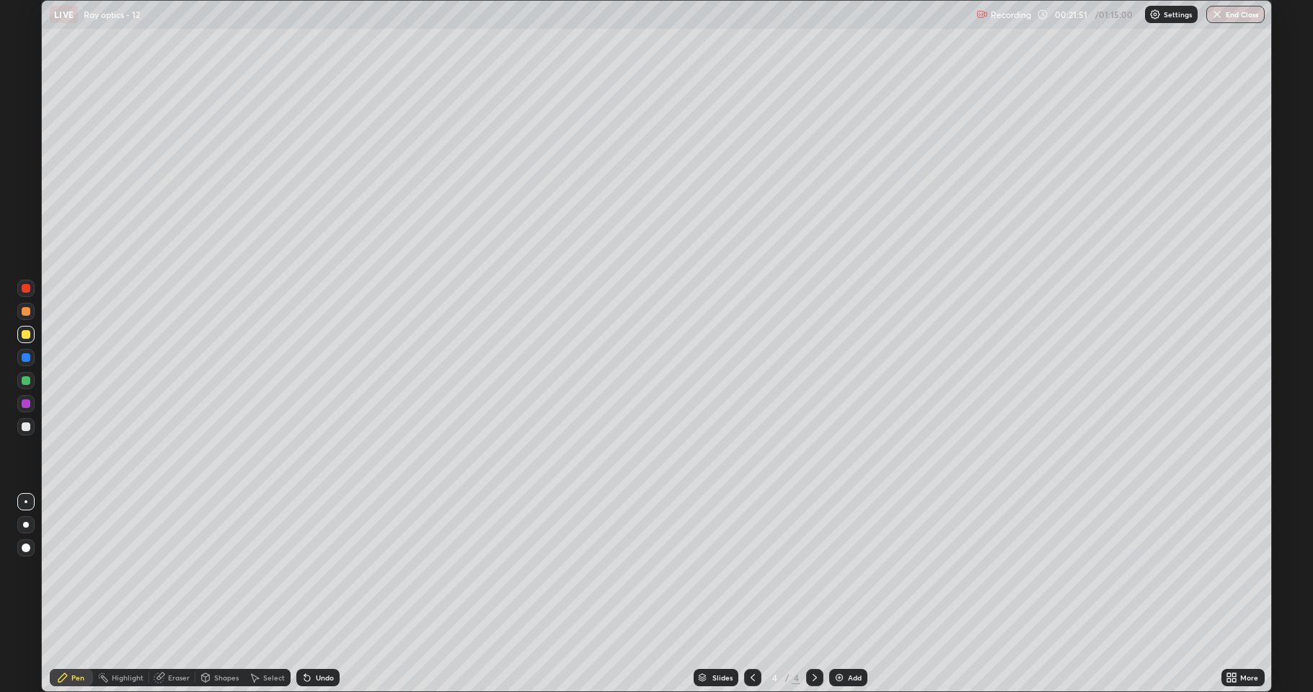
click at [751, 594] on icon at bounding box center [753, 678] width 12 height 12
click at [816, 594] on div at bounding box center [814, 677] width 17 height 29
click at [30, 431] on div at bounding box center [25, 426] width 17 height 17
click at [753, 594] on div at bounding box center [752, 677] width 17 height 29
click at [812, 594] on icon at bounding box center [815, 678] width 12 height 12
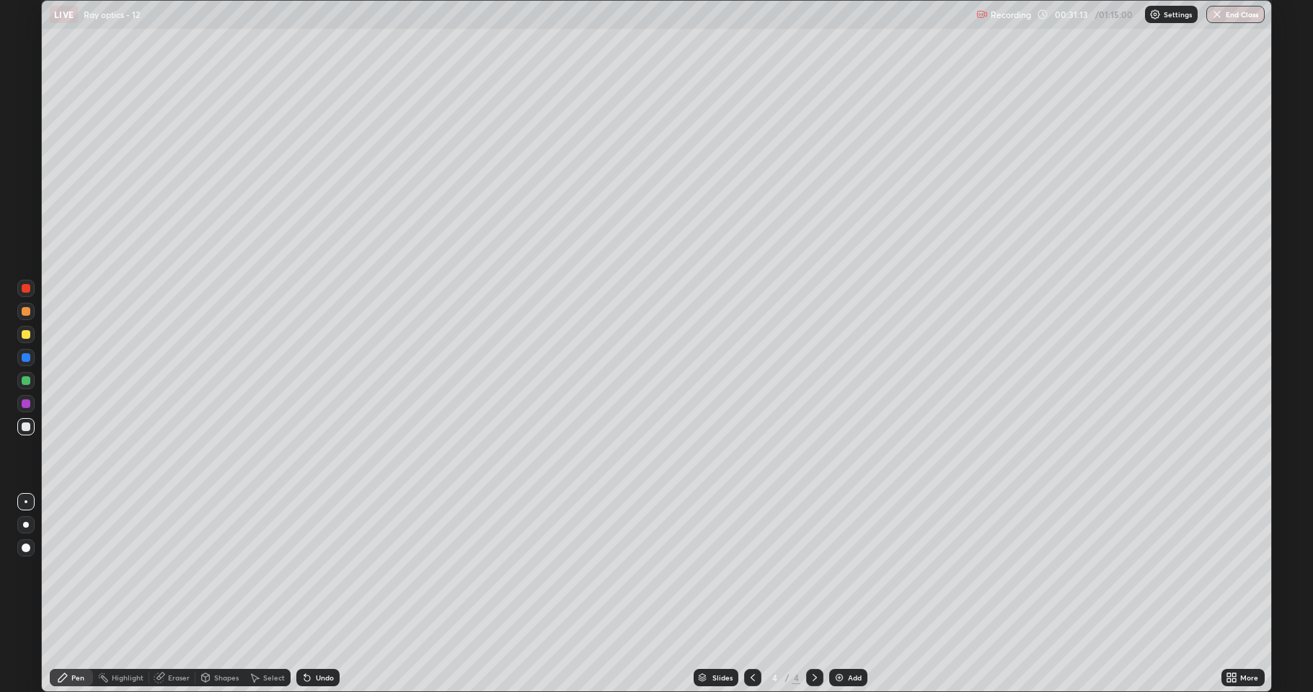
click at [845, 594] on div "Add" at bounding box center [848, 677] width 38 height 17
click at [26, 312] on div at bounding box center [26, 311] width 9 height 9
click at [23, 357] on div at bounding box center [26, 357] width 9 height 9
click at [209, 594] on icon at bounding box center [206, 678] width 12 height 12
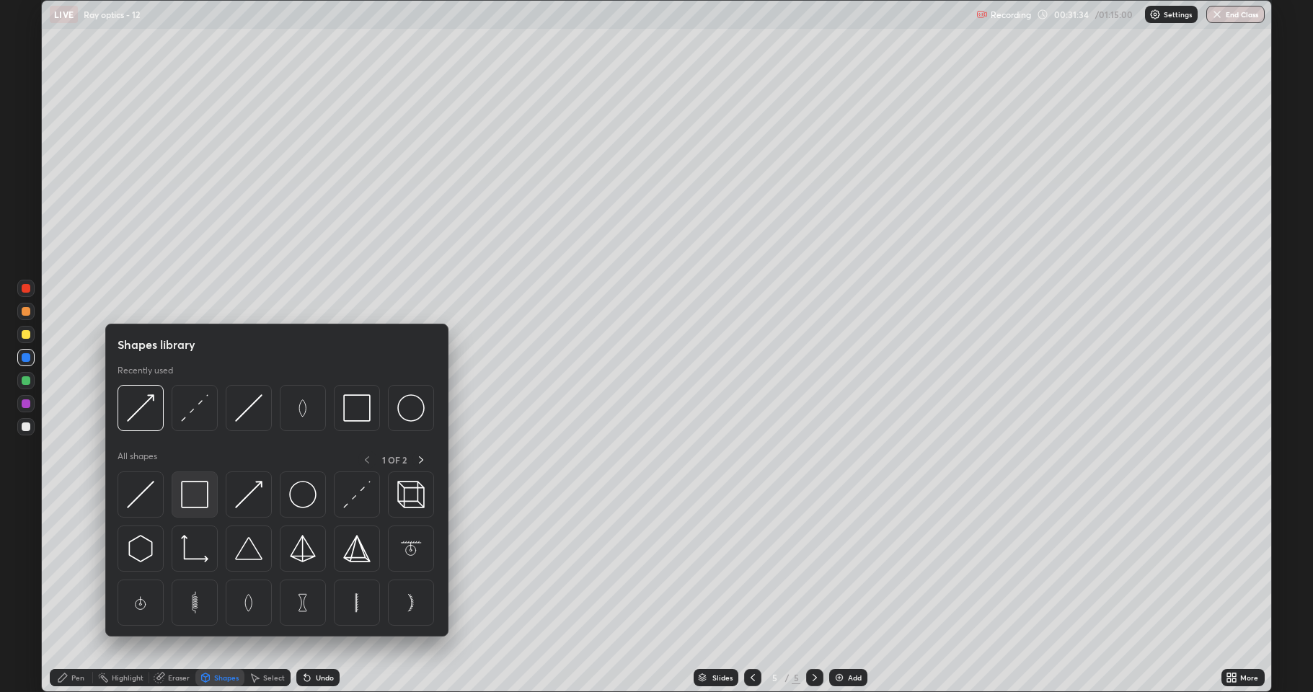
click at [182, 493] on img at bounding box center [194, 494] width 27 height 27
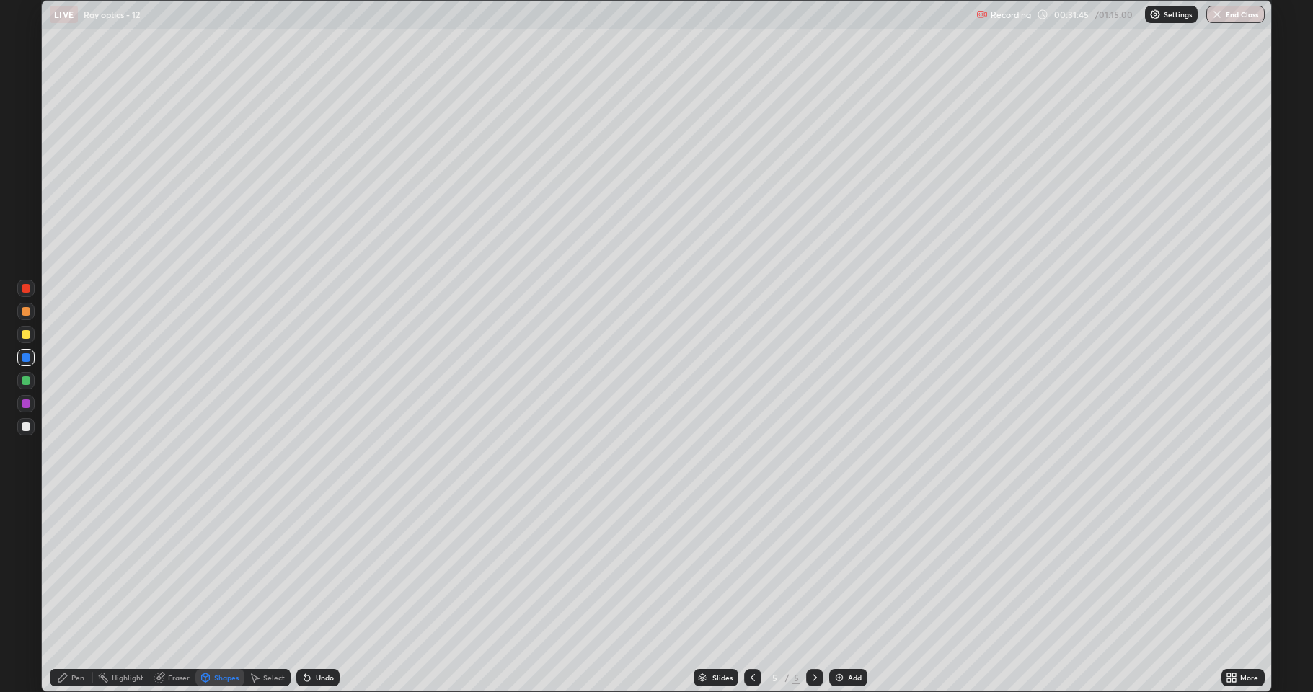
click at [211, 594] on div "Shapes" at bounding box center [219, 677] width 49 height 17
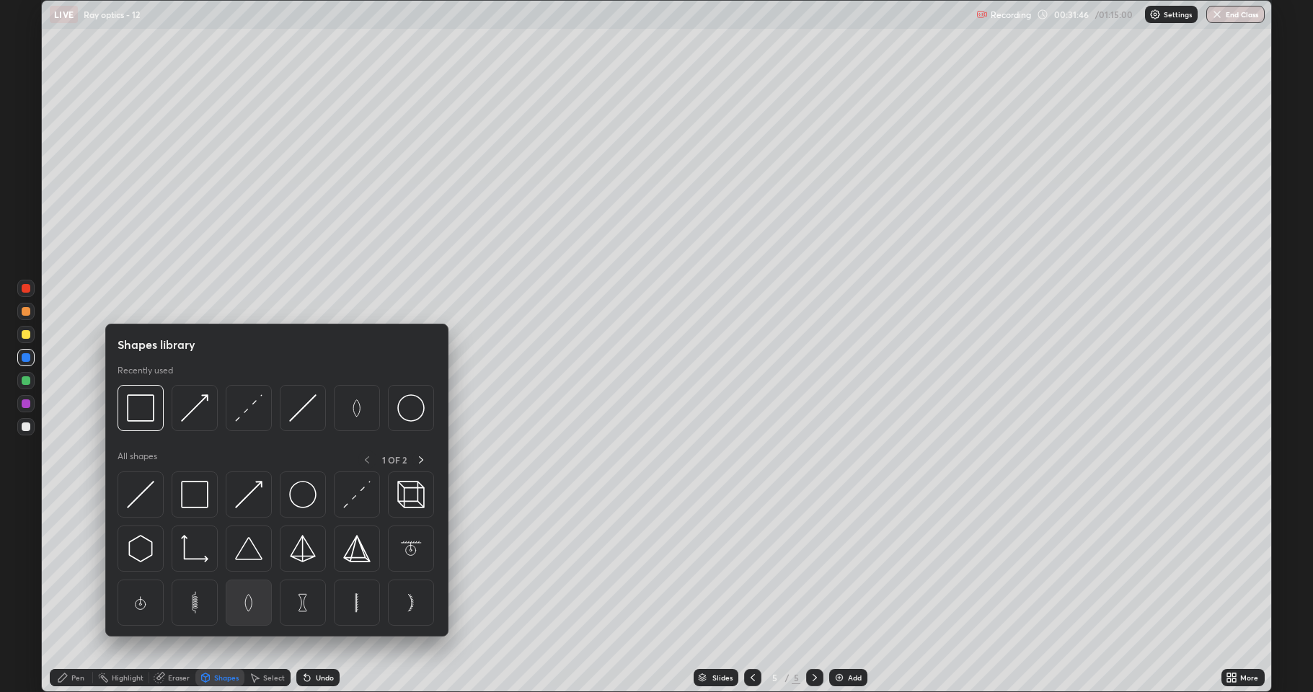
click at [245, 594] on img at bounding box center [248, 602] width 27 height 27
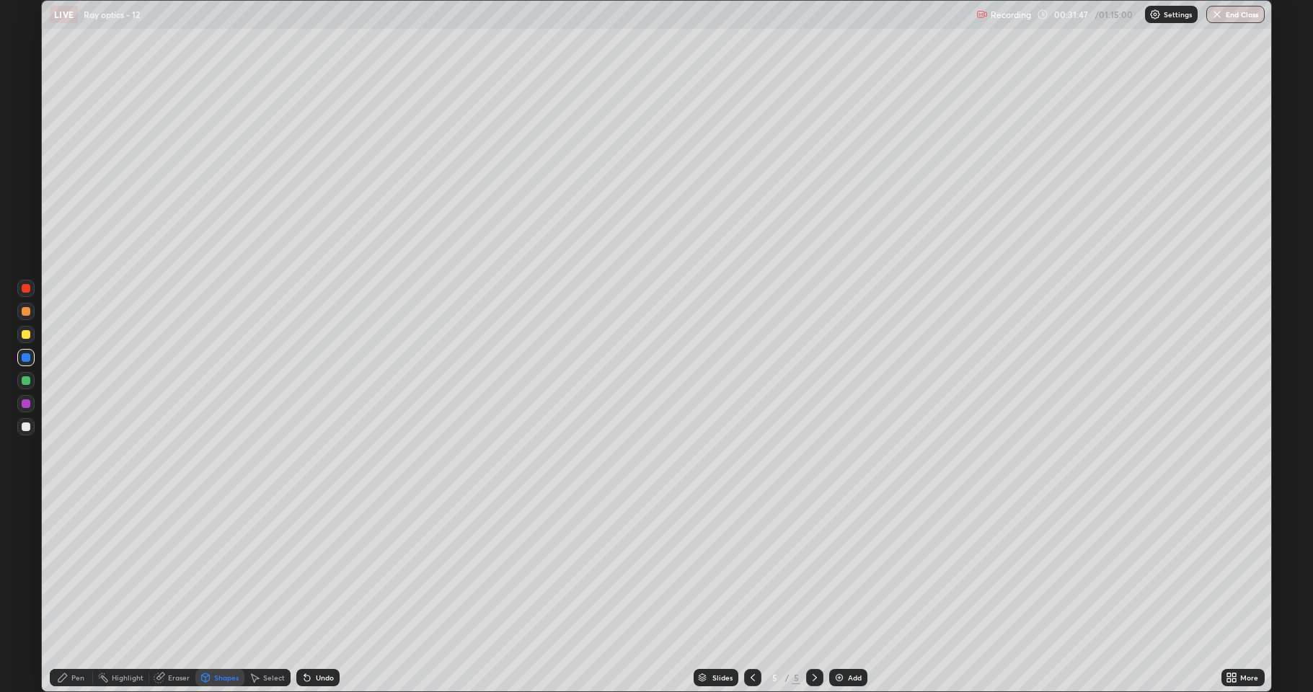
click at [28, 312] on div at bounding box center [26, 311] width 9 height 9
click at [25, 334] on div at bounding box center [26, 334] width 9 height 9
click at [73, 594] on div "Pen" at bounding box center [77, 677] width 13 height 7
click at [27, 427] on div at bounding box center [26, 427] width 9 height 9
click at [209, 594] on icon at bounding box center [206, 678] width 12 height 12
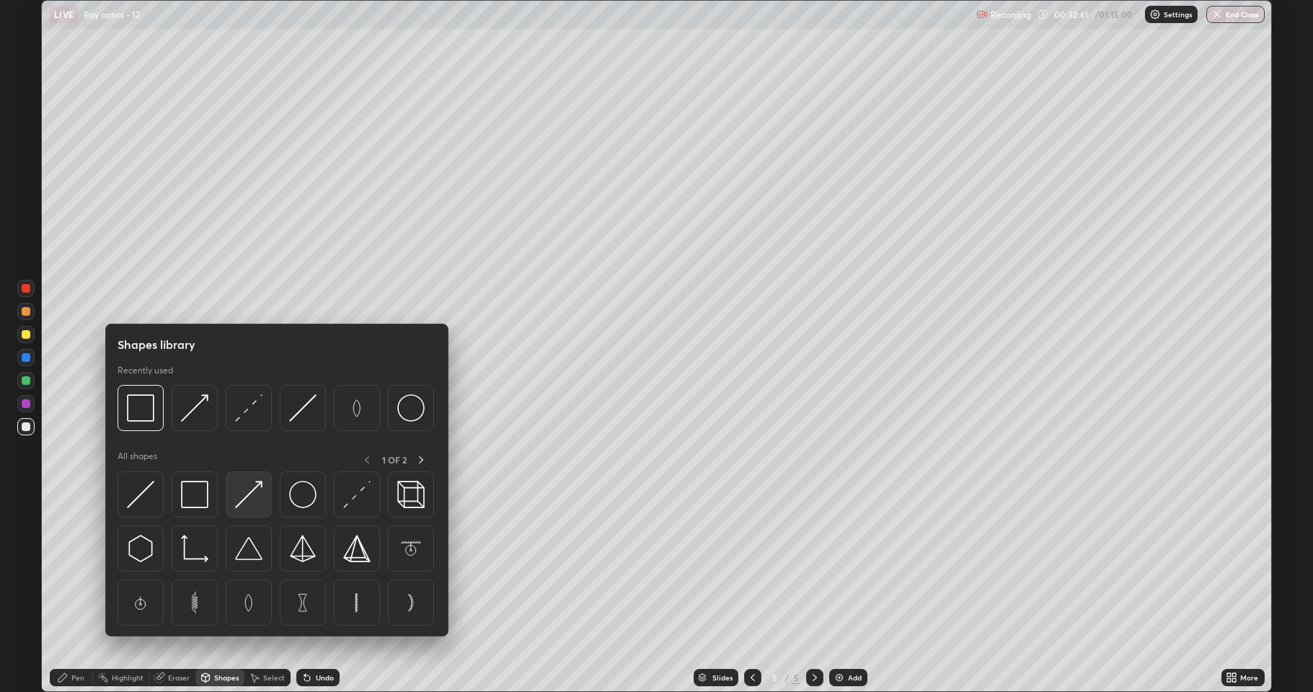
click at [251, 500] on img at bounding box center [248, 494] width 27 height 27
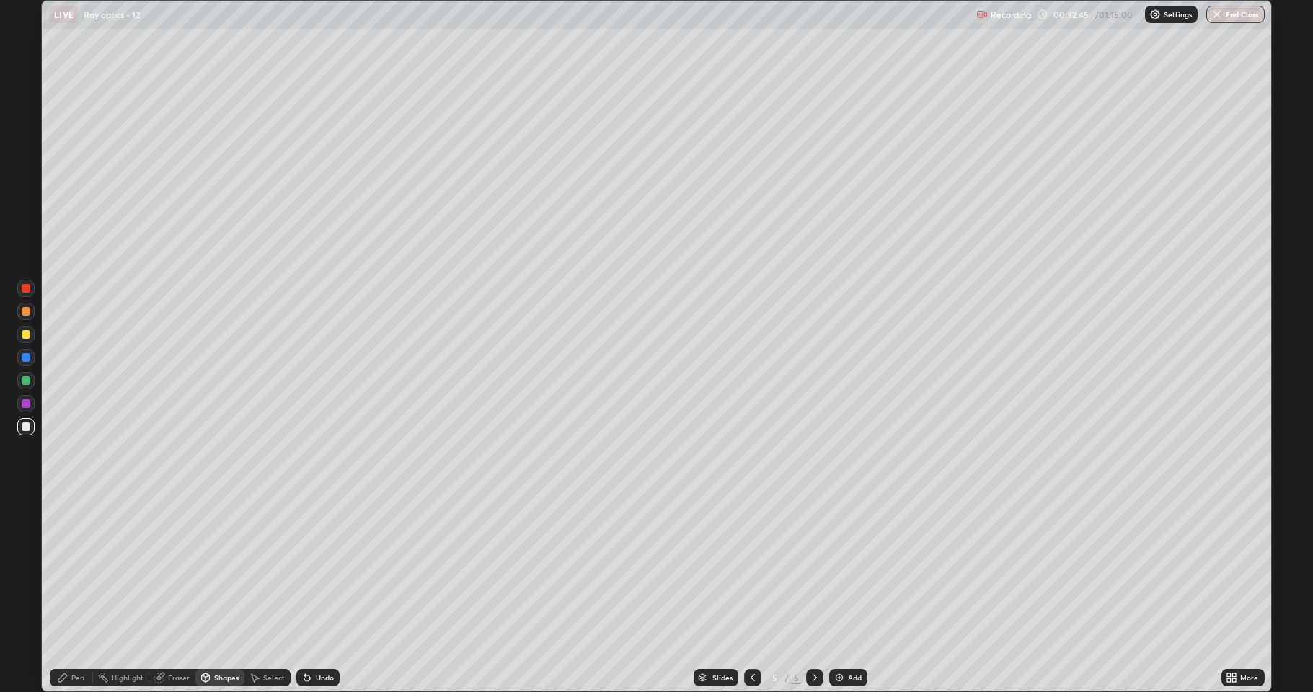
click at [70, 594] on div "Pen" at bounding box center [71, 677] width 43 height 17
click at [167, 594] on div "Eraser" at bounding box center [172, 677] width 46 height 17
click at [222, 594] on div "Shapes" at bounding box center [226, 677] width 25 height 7
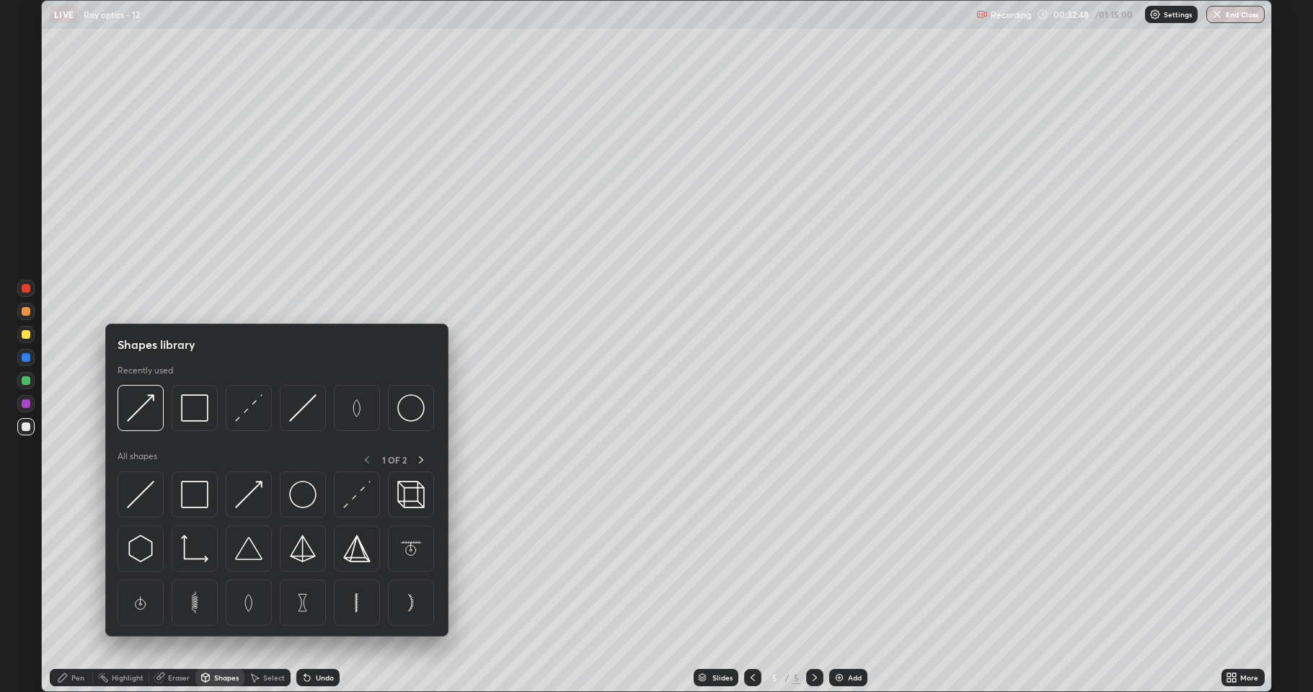
click at [87, 594] on div "Pen" at bounding box center [71, 677] width 43 height 17
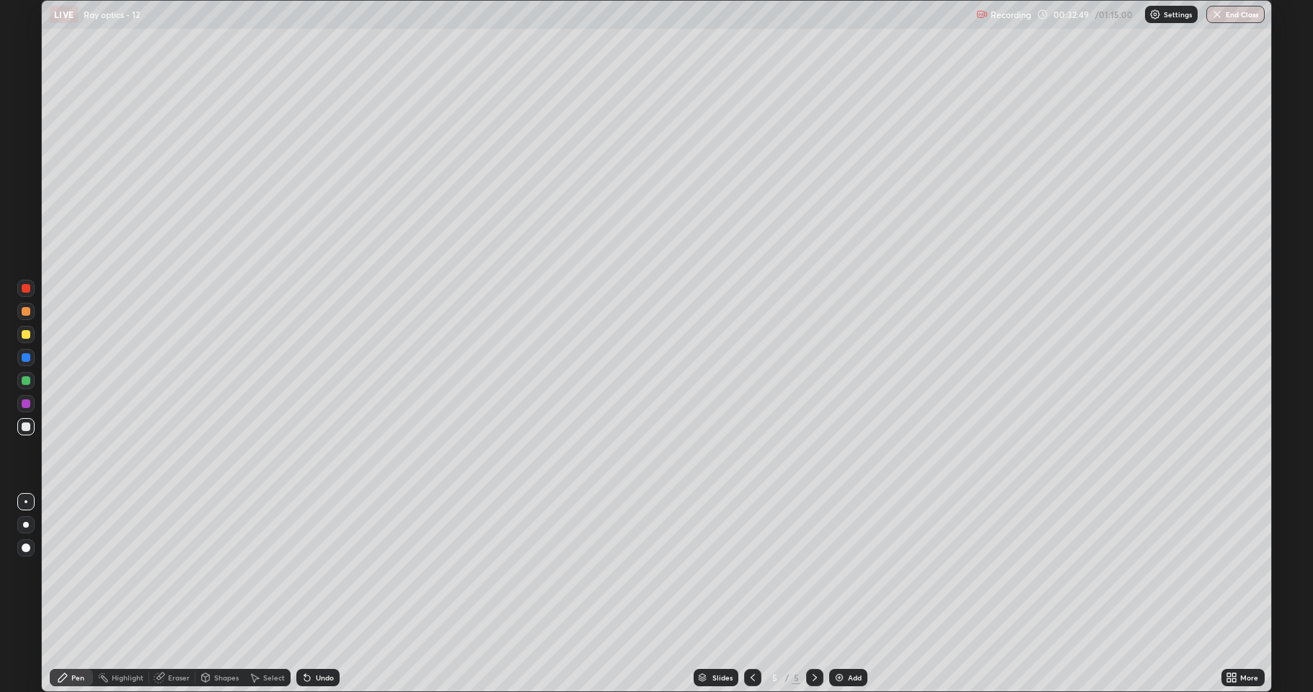
click at [25, 334] on div at bounding box center [26, 334] width 9 height 9
click at [213, 594] on div "Shapes" at bounding box center [219, 677] width 49 height 17
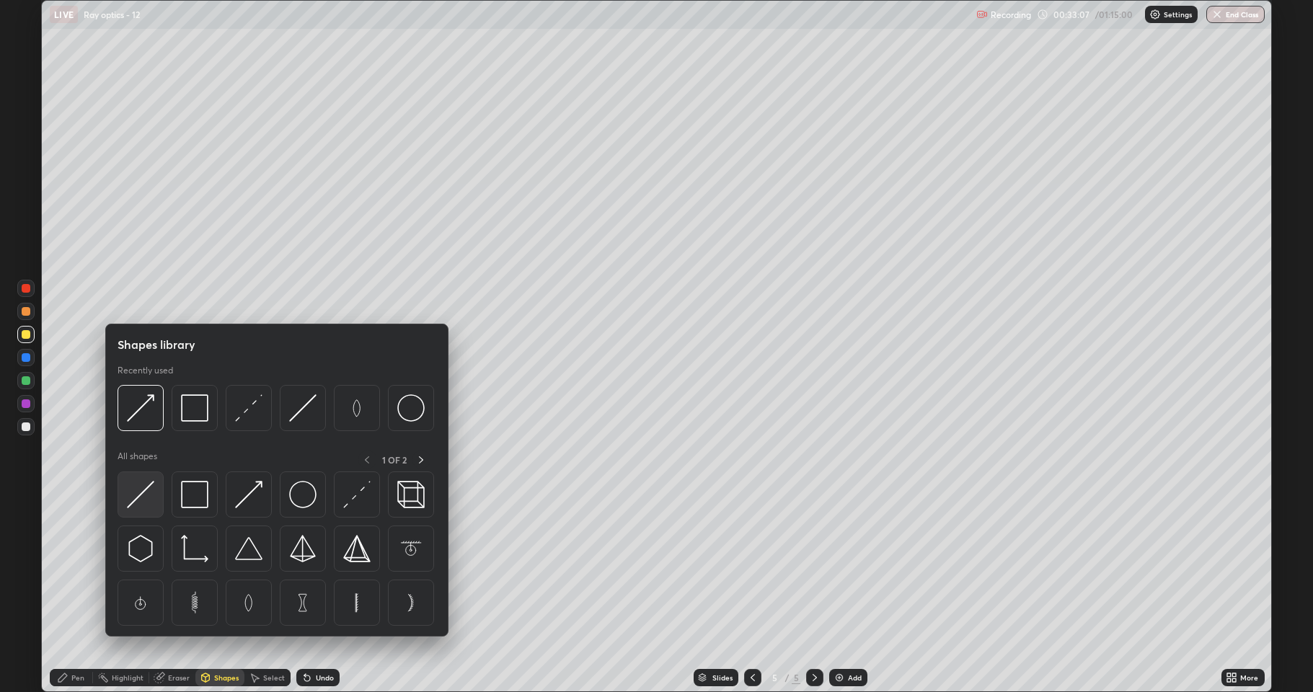
click at [152, 487] on img at bounding box center [140, 494] width 27 height 27
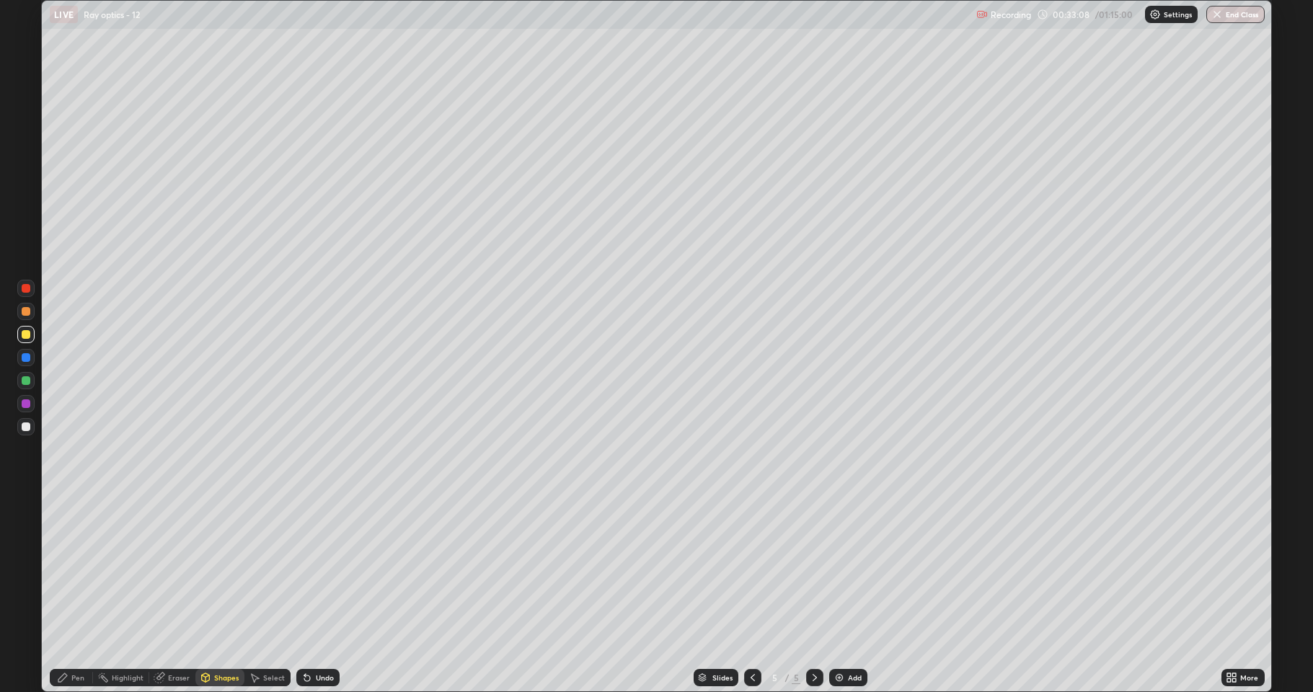
click at [29, 379] on div at bounding box center [26, 380] width 9 height 9
click at [169, 594] on div "Eraser" at bounding box center [179, 677] width 22 height 7
click at [71, 594] on div "Pen" at bounding box center [71, 677] width 43 height 17
click at [27, 426] on div at bounding box center [26, 427] width 9 height 9
click at [224, 594] on div "Shapes" at bounding box center [226, 677] width 25 height 7
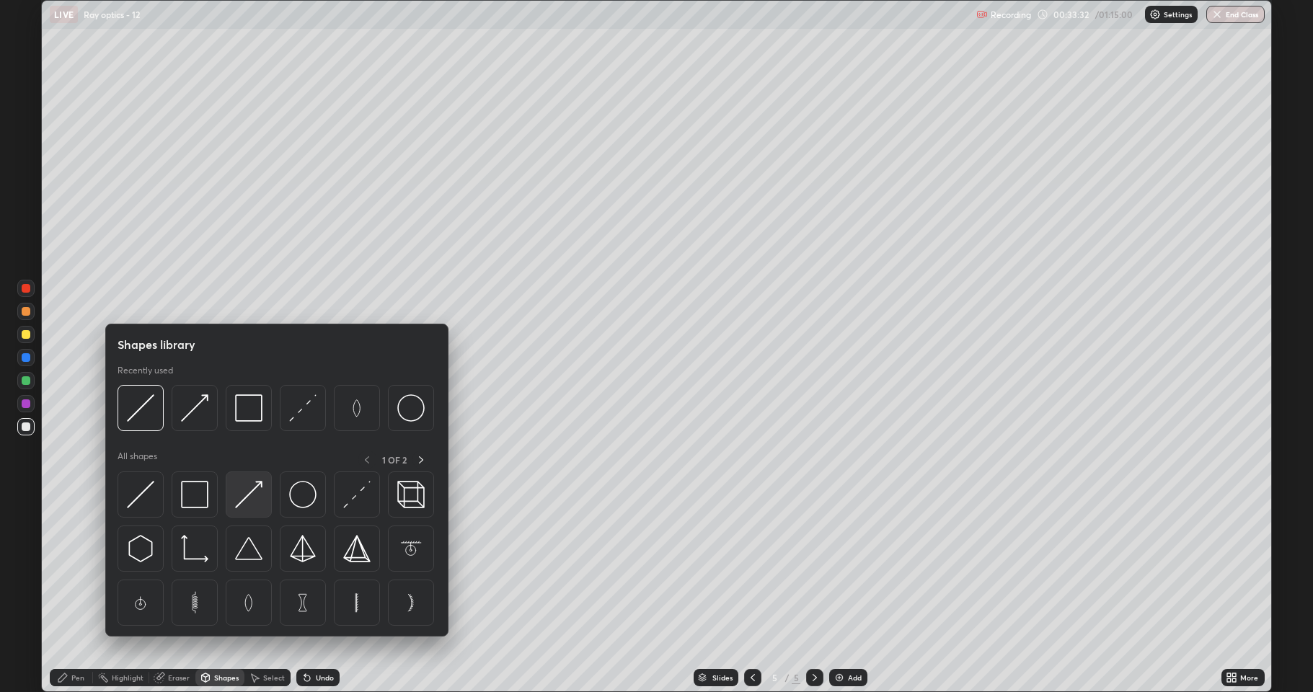
click at [250, 505] on img at bounding box center [248, 494] width 27 height 27
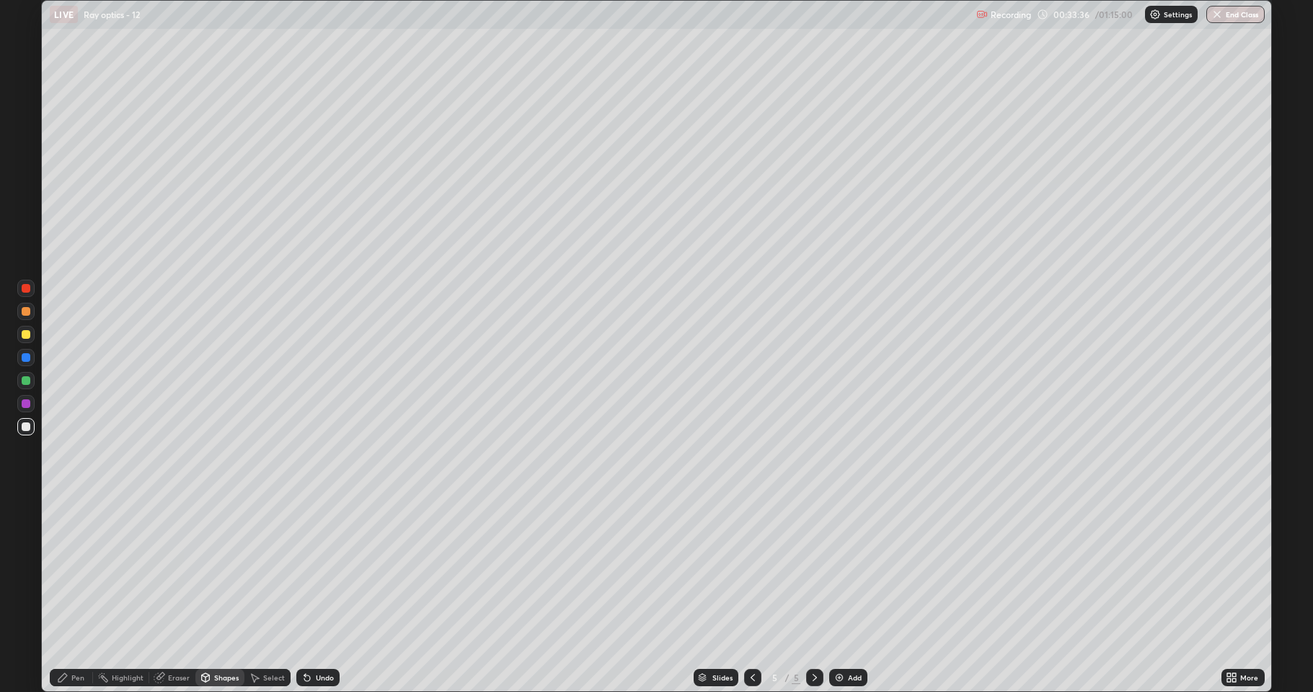
click at [324, 594] on div "Undo" at bounding box center [325, 677] width 18 height 7
click at [76, 594] on div "Pen" at bounding box center [77, 677] width 13 height 7
click at [171, 594] on div "Eraser" at bounding box center [179, 677] width 22 height 7
click at [220, 594] on div "Shapes" at bounding box center [226, 677] width 25 height 7
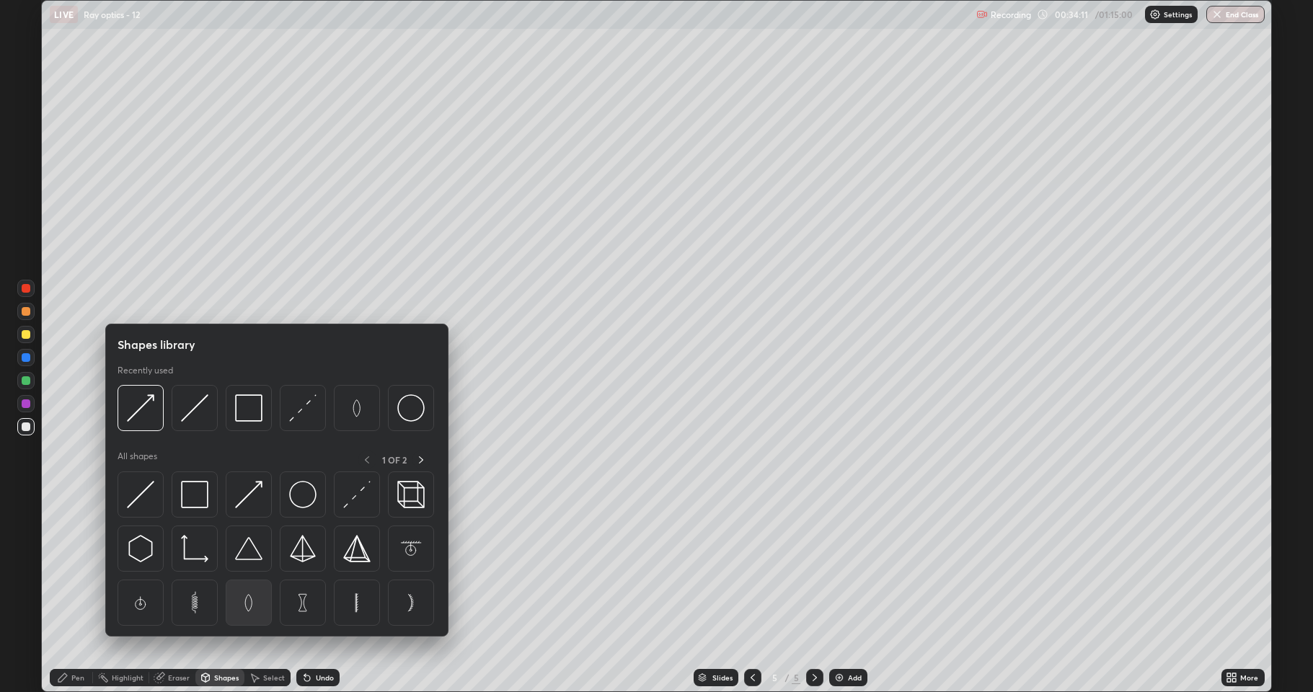
click at [250, 594] on img at bounding box center [248, 602] width 27 height 27
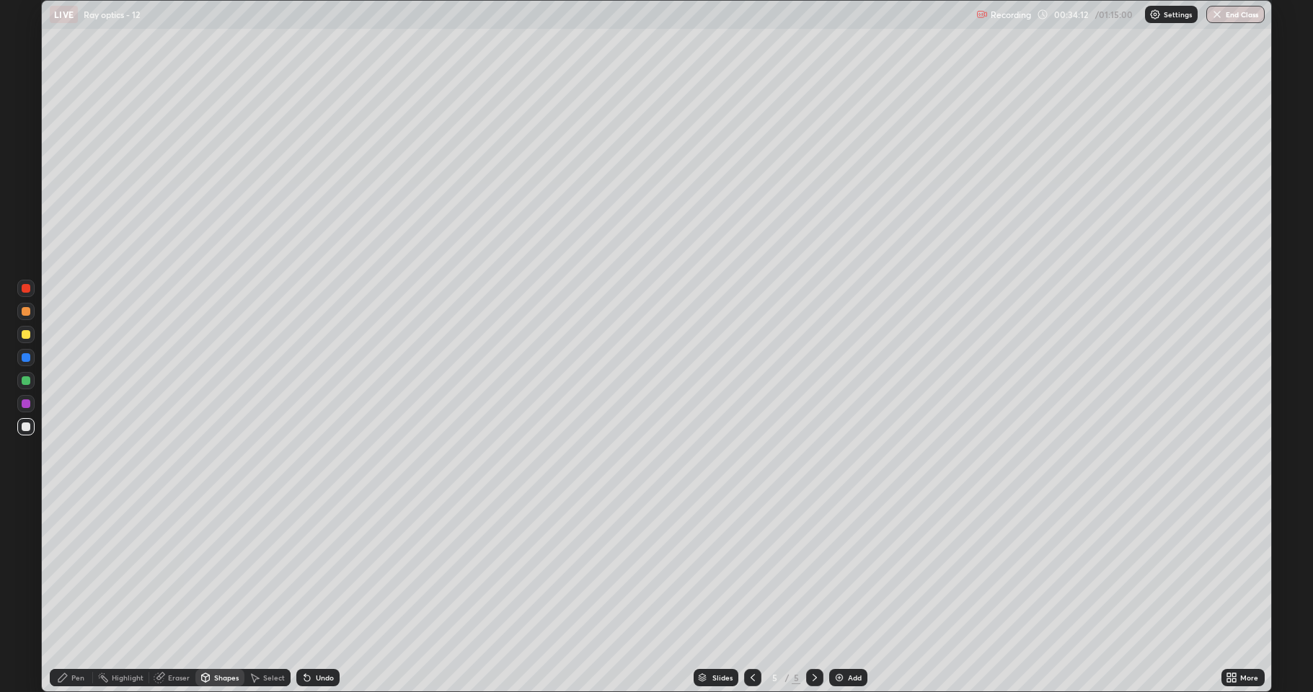
click at [27, 312] on div at bounding box center [26, 311] width 9 height 9
click at [266, 594] on div "Select" at bounding box center [274, 677] width 22 height 7
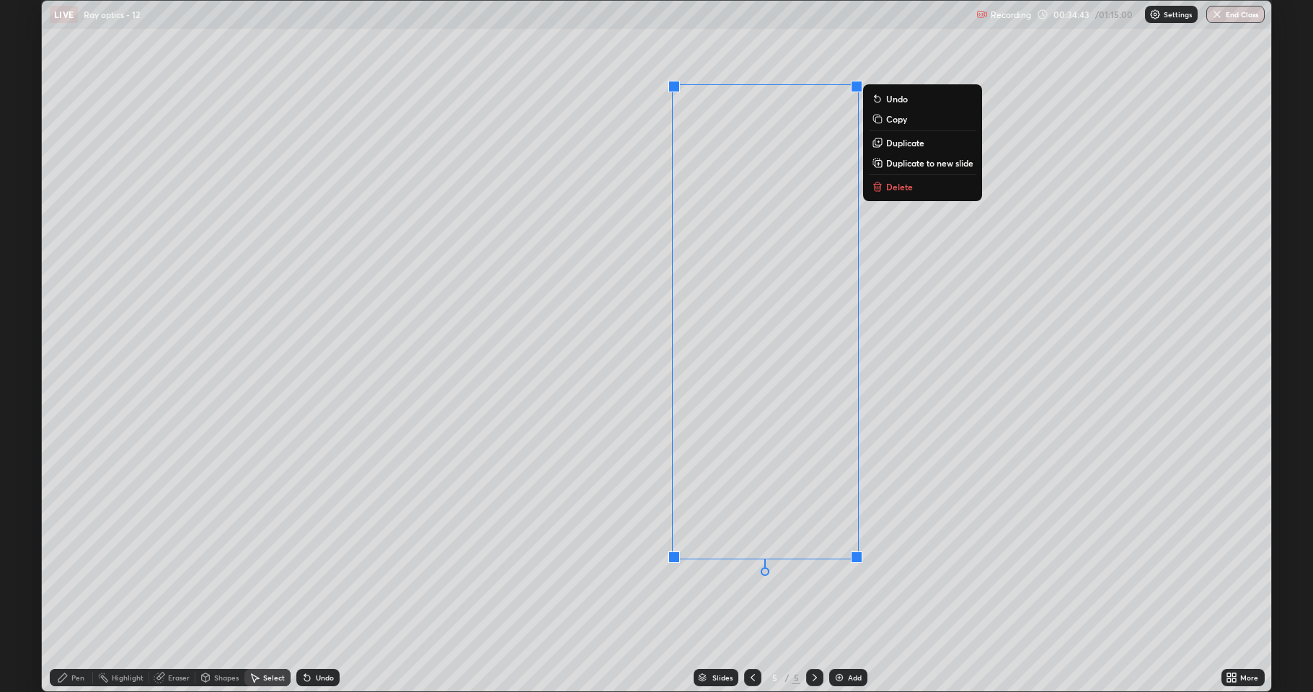
click at [549, 512] on div "0 ° Undo Copy Duplicate Duplicate to new slide Delete" at bounding box center [656, 346] width 1229 height 691
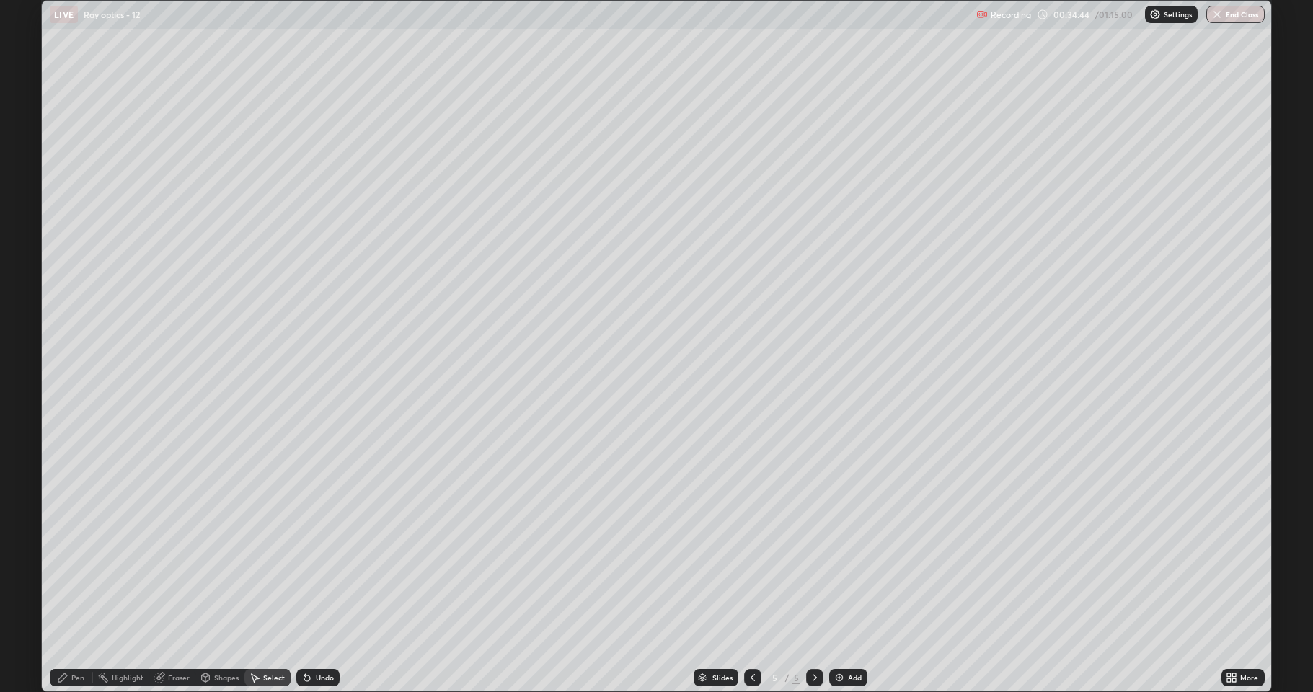
click at [81, 594] on div "Pen" at bounding box center [77, 677] width 13 height 7
click at [24, 427] on div at bounding box center [26, 427] width 9 height 9
click at [213, 594] on div "Shapes" at bounding box center [219, 677] width 49 height 17
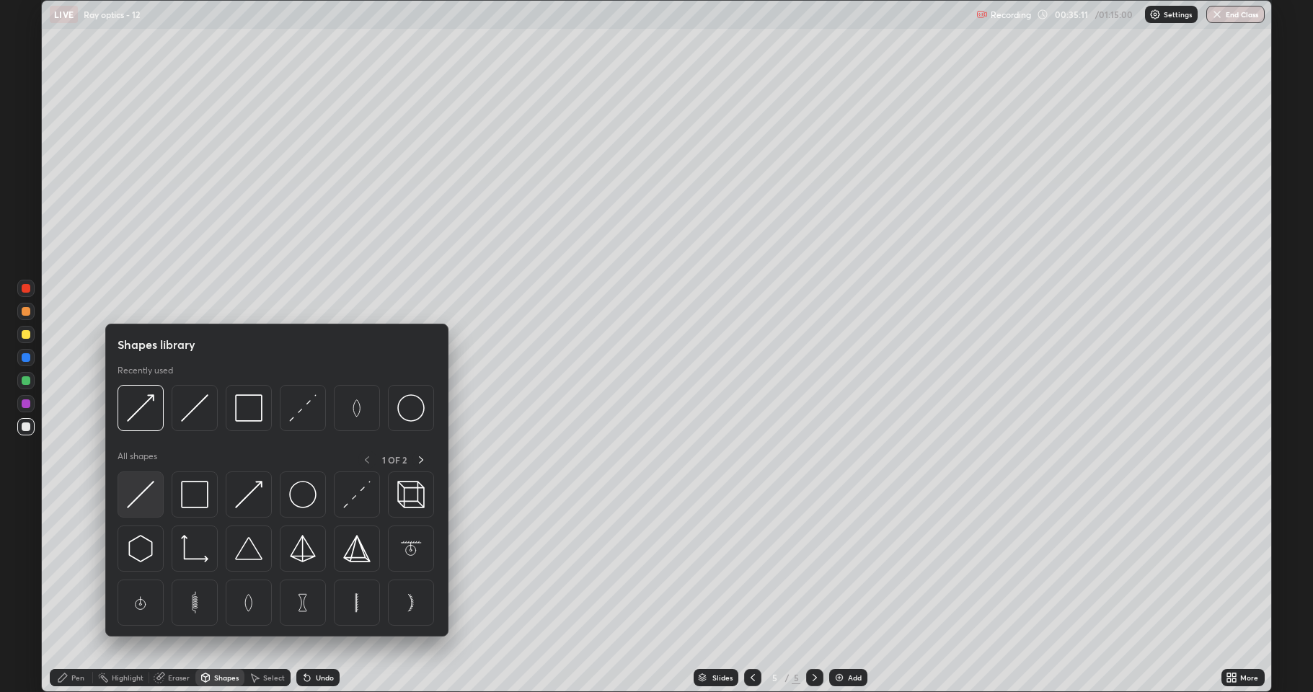
click at [147, 496] on img at bounding box center [140, 494] width 27 height 27
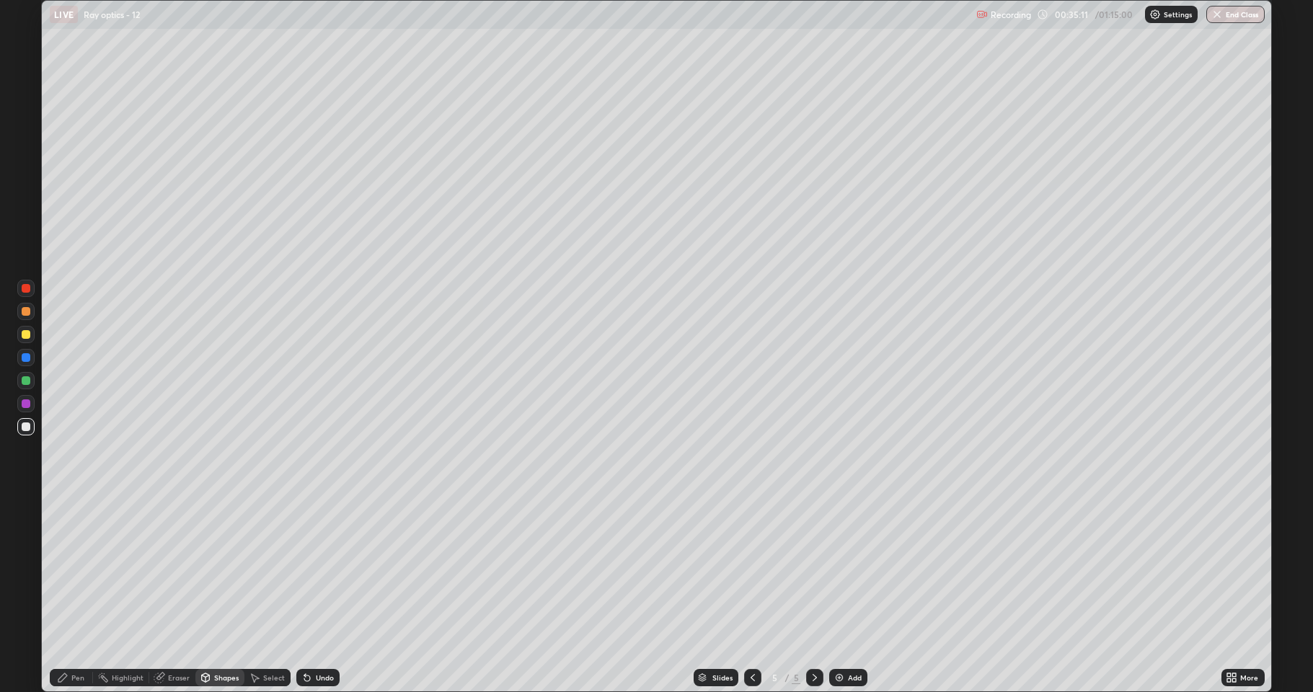
click at [26, 379] on div at bounding box center [26, 380] width 9 height 9
click at [221, 594] on div "Shapes" at bounding box center [226, 677] width 25 height 7
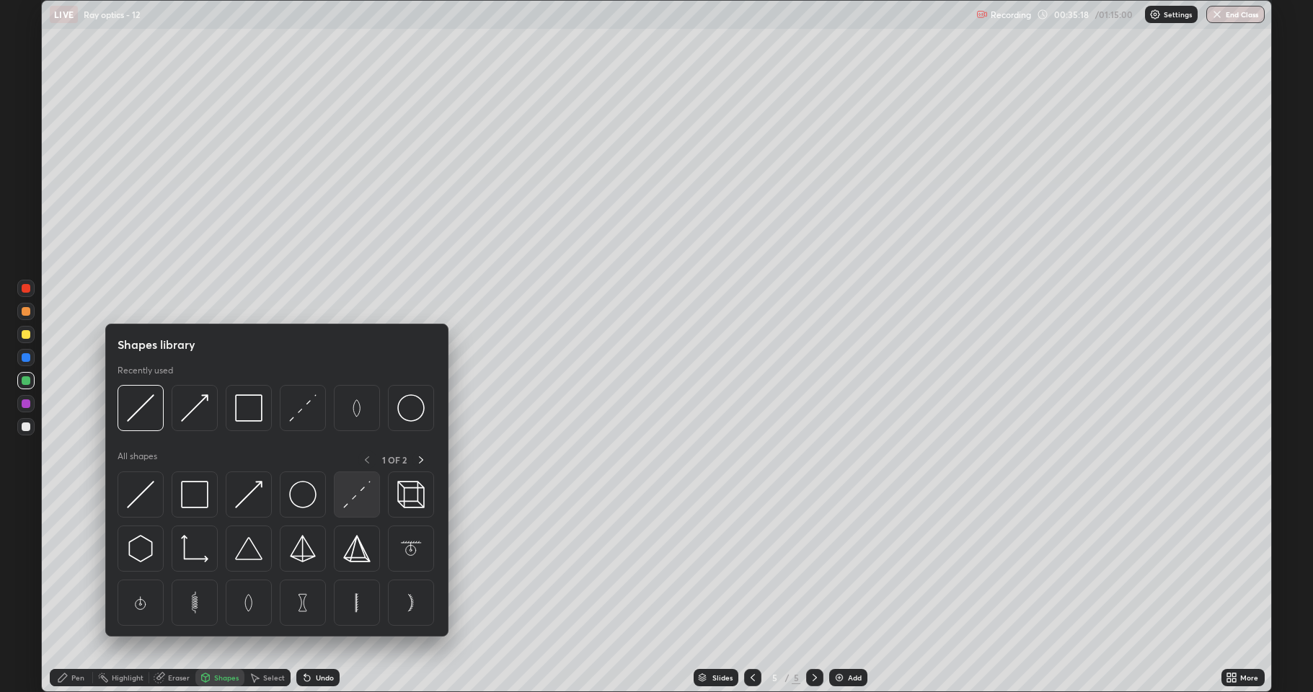
click at [349, 493] on img at bounding box center [356, 494] width 27 height 27
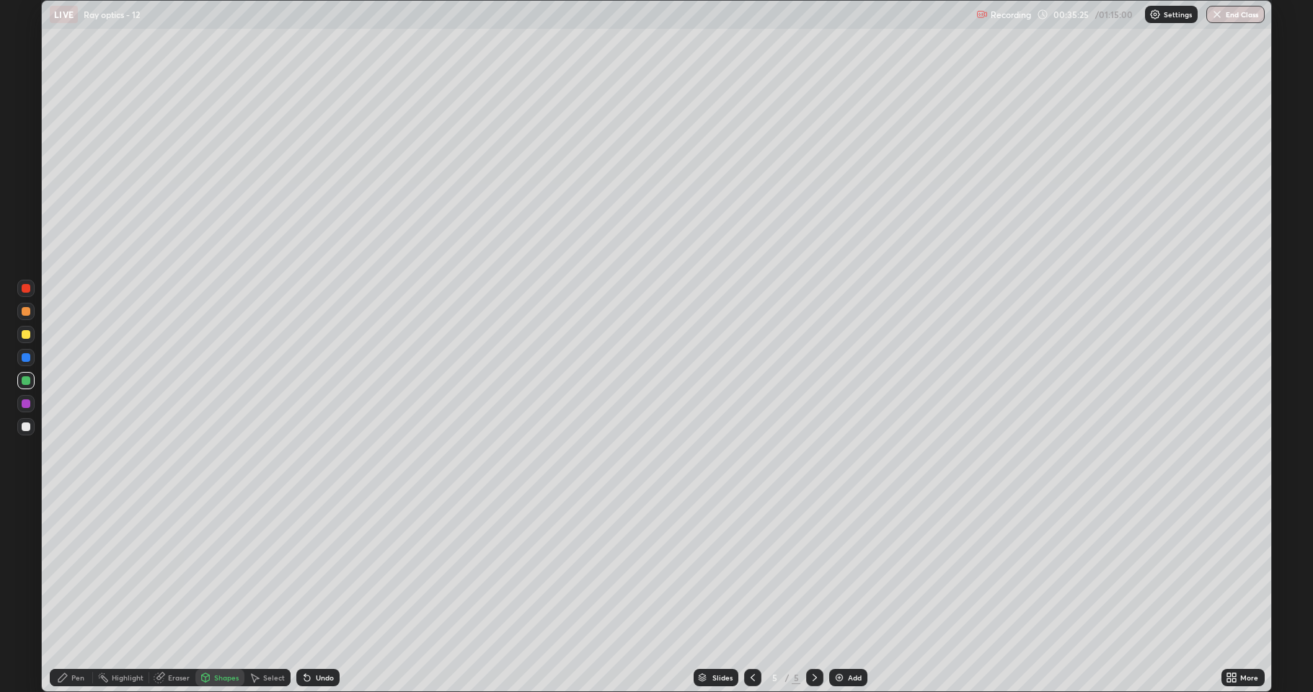
click at [219, 594] on div "Shapes" at bounding box center [226, 677] width 25 height 7
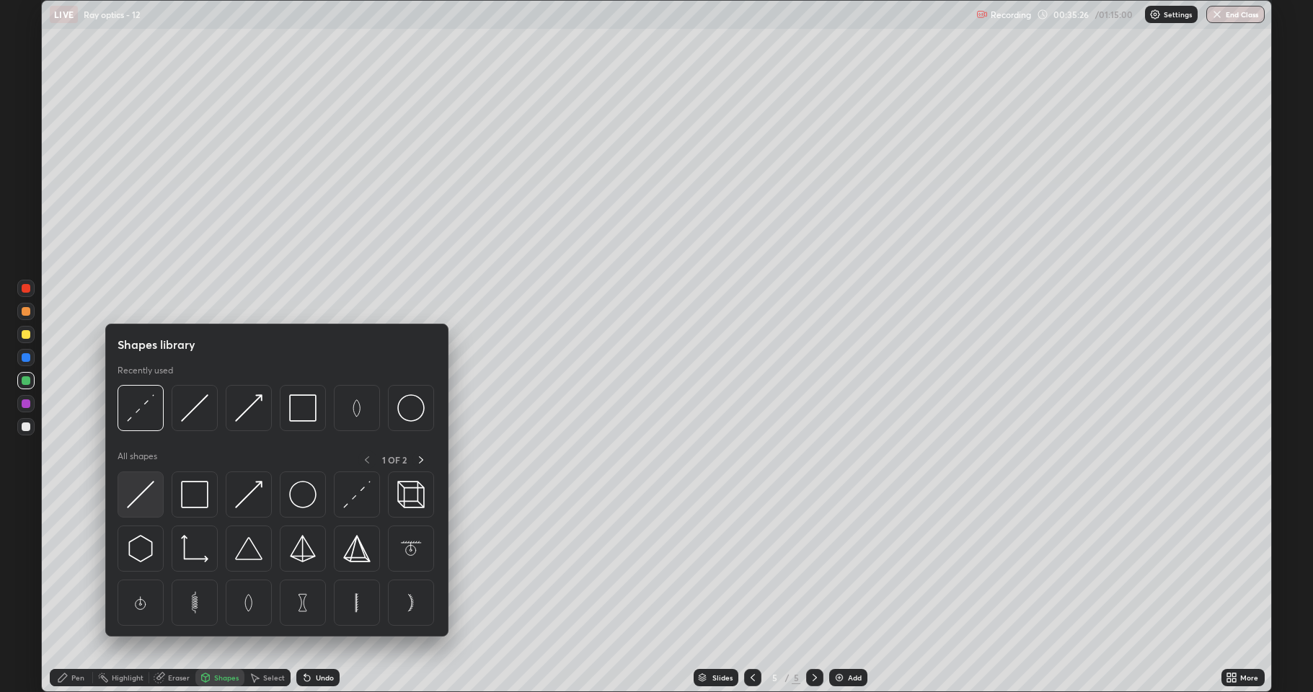
click at [139, 483] on img at bounding box center [140, 494] width 27 height 27
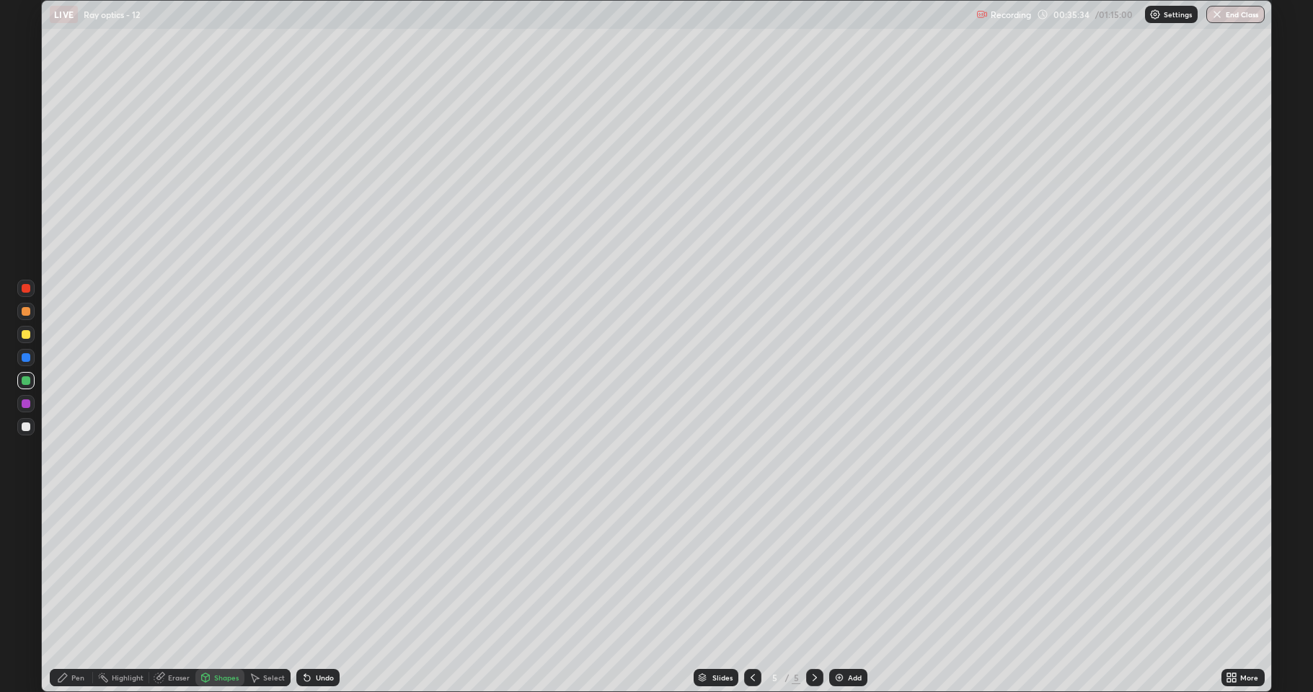
click at [213, 594] on div "Shapes" at bounding box center [219, 677] width 49 height 17
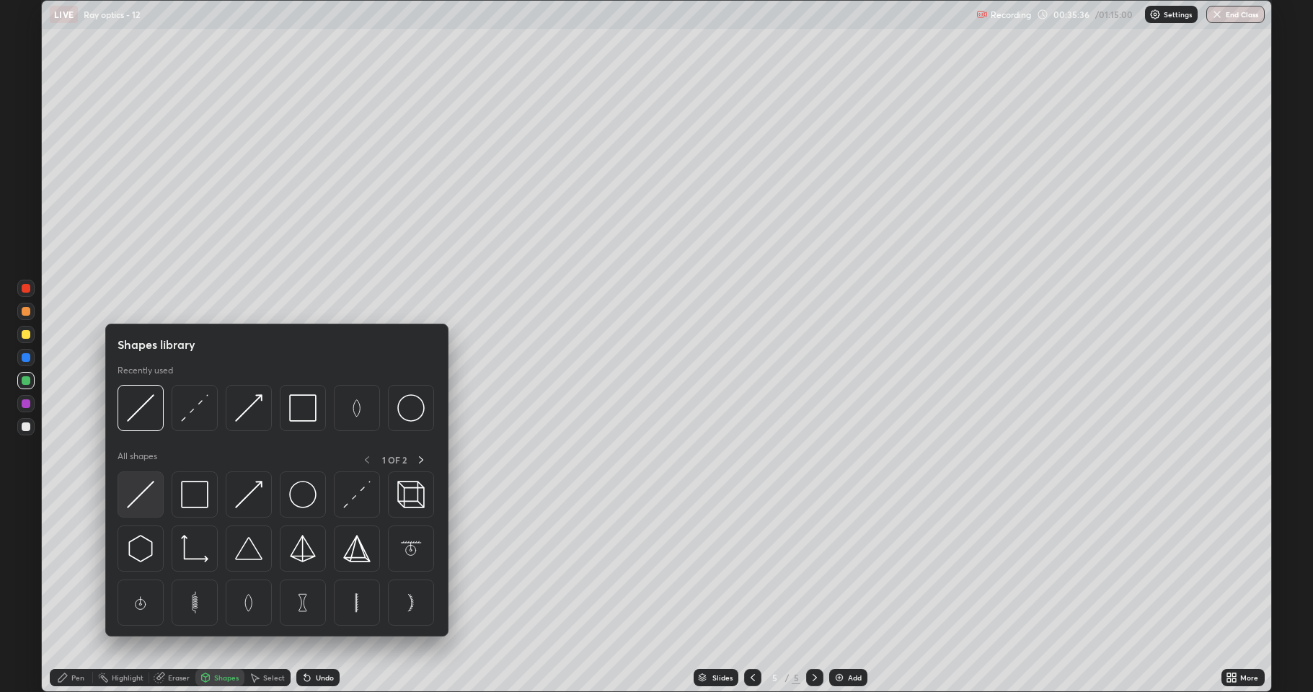
click at [143, 491] on img at bounding box center [140, 494] width 27 height 27
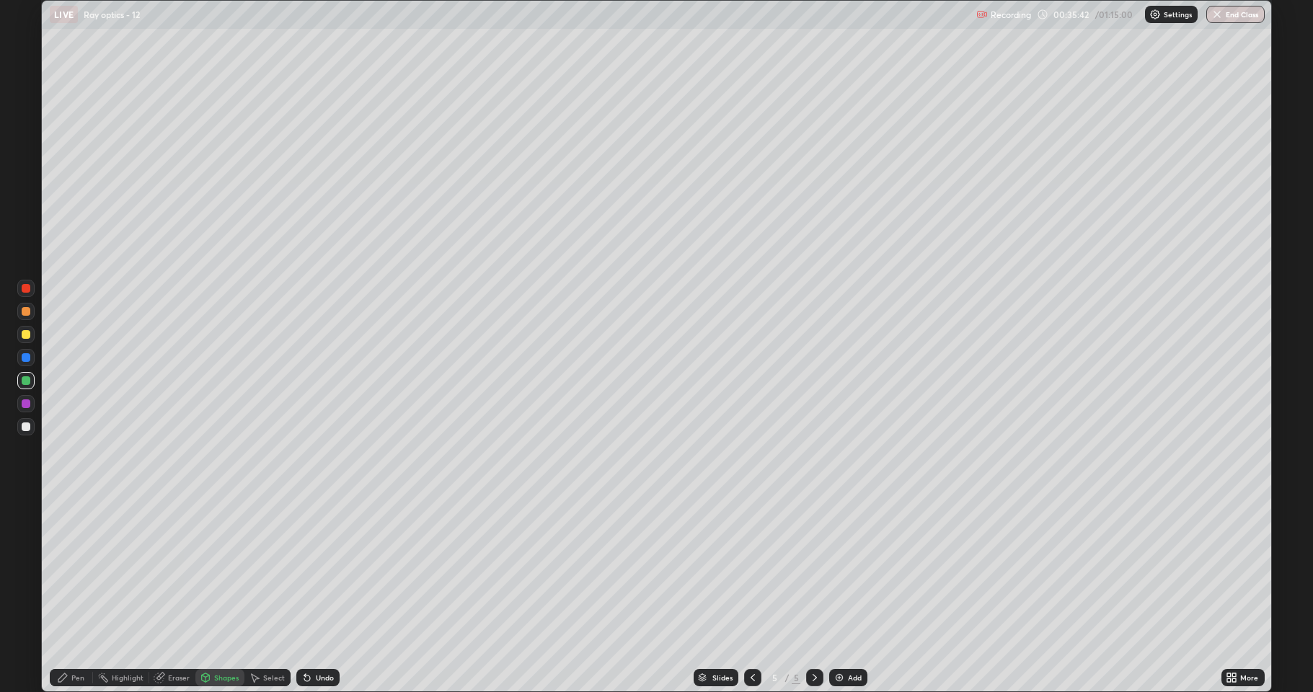
click at [211, 594] on icon at bounding box center [206, 678] width 12 height 12
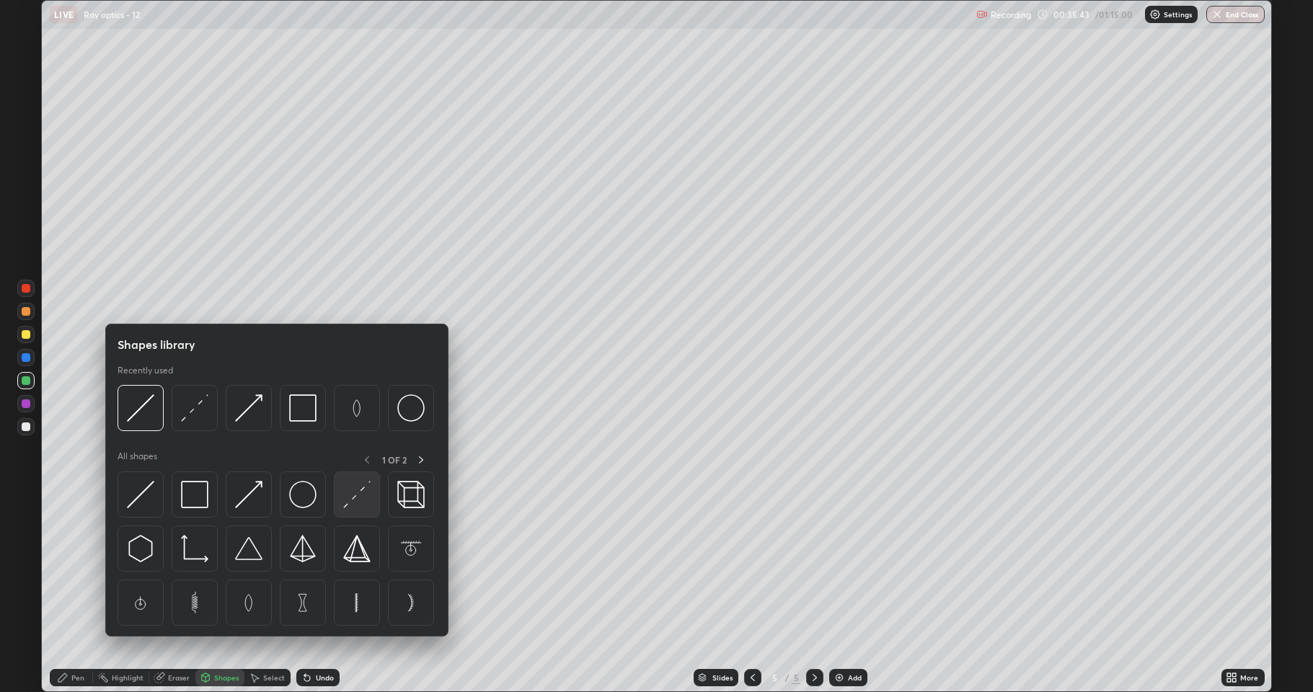
click at [351, 495] on img at bounding box center [356, 494] width 27 height 27
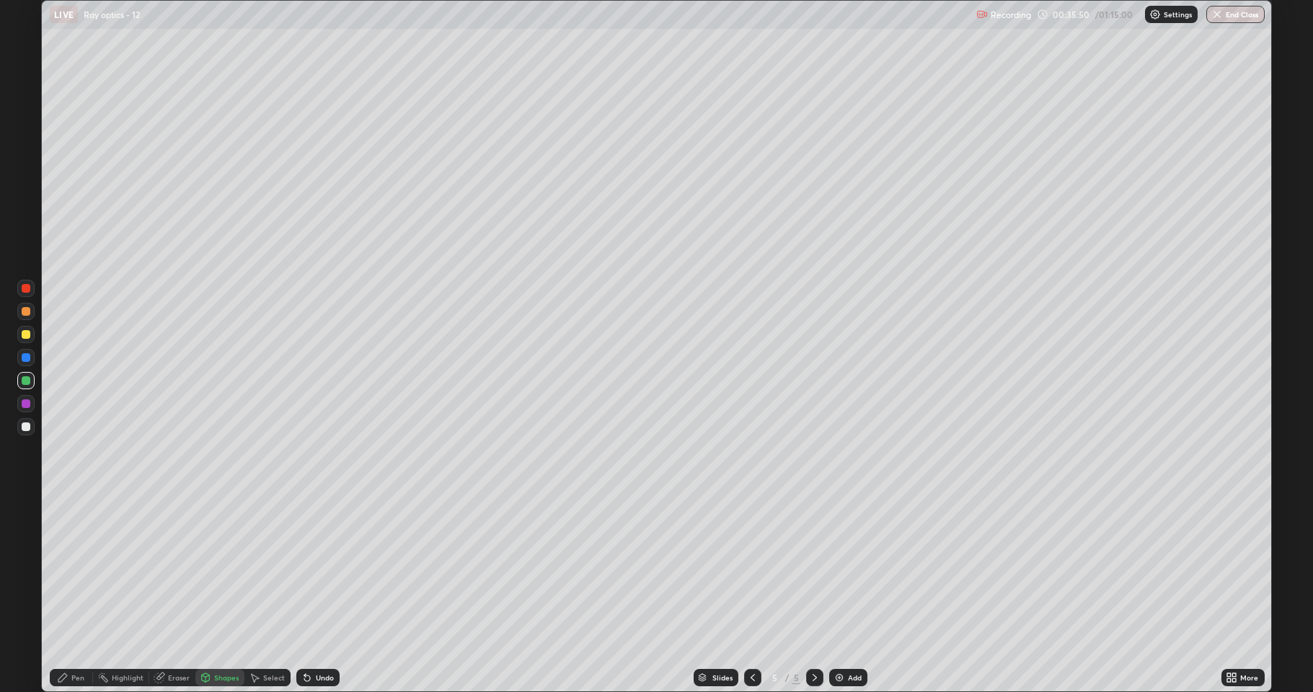
click at [66, 594] on div "Pen" at bounding box center [71, 677] width 43 height 17
click at [25, 426] on div at bounding box center [26, 427] width 9 height 9
click at [219, 594] on div "Shapes" at bounding box center [226, 677] width 25 height 7
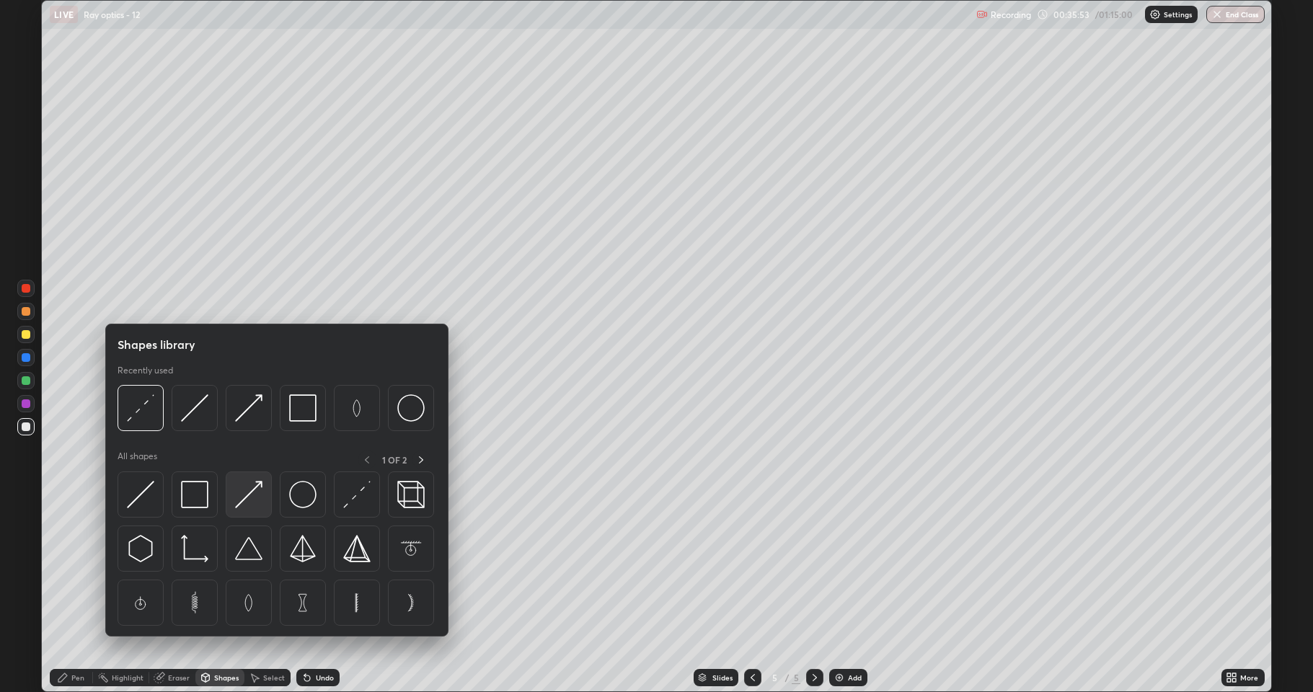
click at [237, 495] on img at bounding box center [248, 494] width 27 height 27
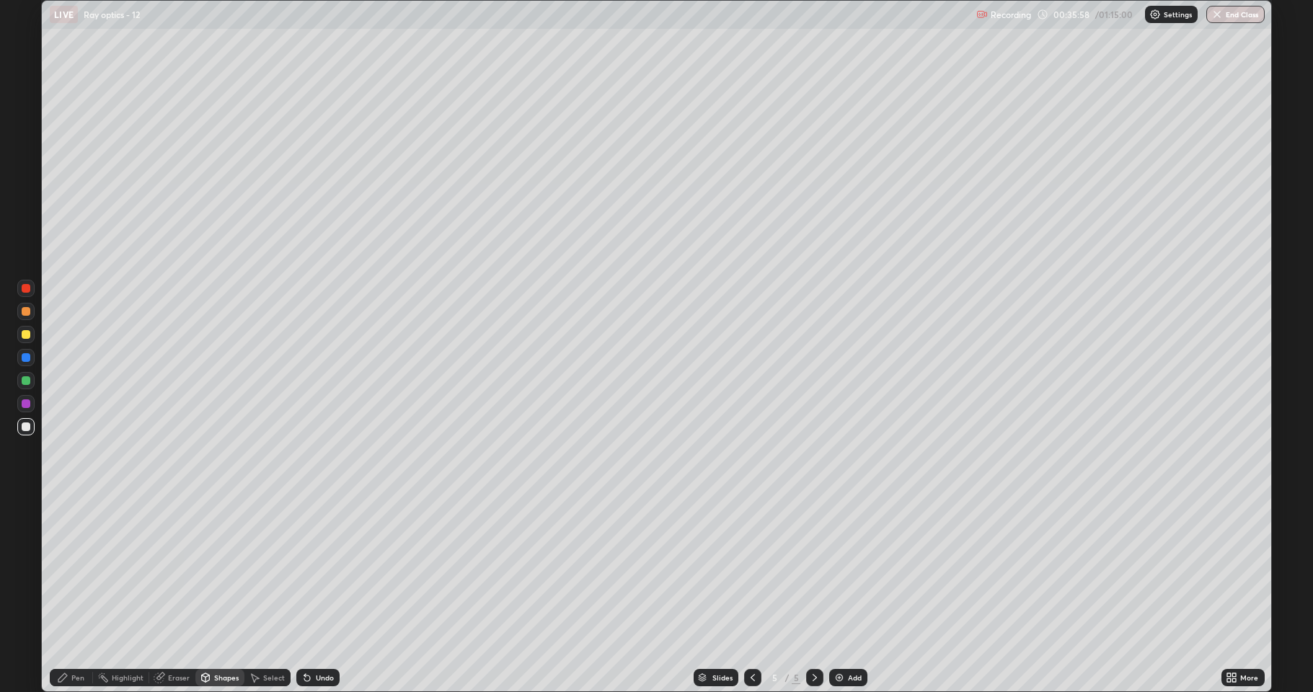
click at [69, 594] on div "Pen" at bounding box center [71, 677] width 43 height 17
click at [63, 594] on icon at bounding box center [62, 678] width 9 height 9
click at [25, 313] on div at bounding box center [26, 311] width 9 height 9
click at [26, 424] on div at bounding box center [26, 427] width 9 height 9
click at [66, 594] on icon at bounding box center [62, 678] width 9 height 9
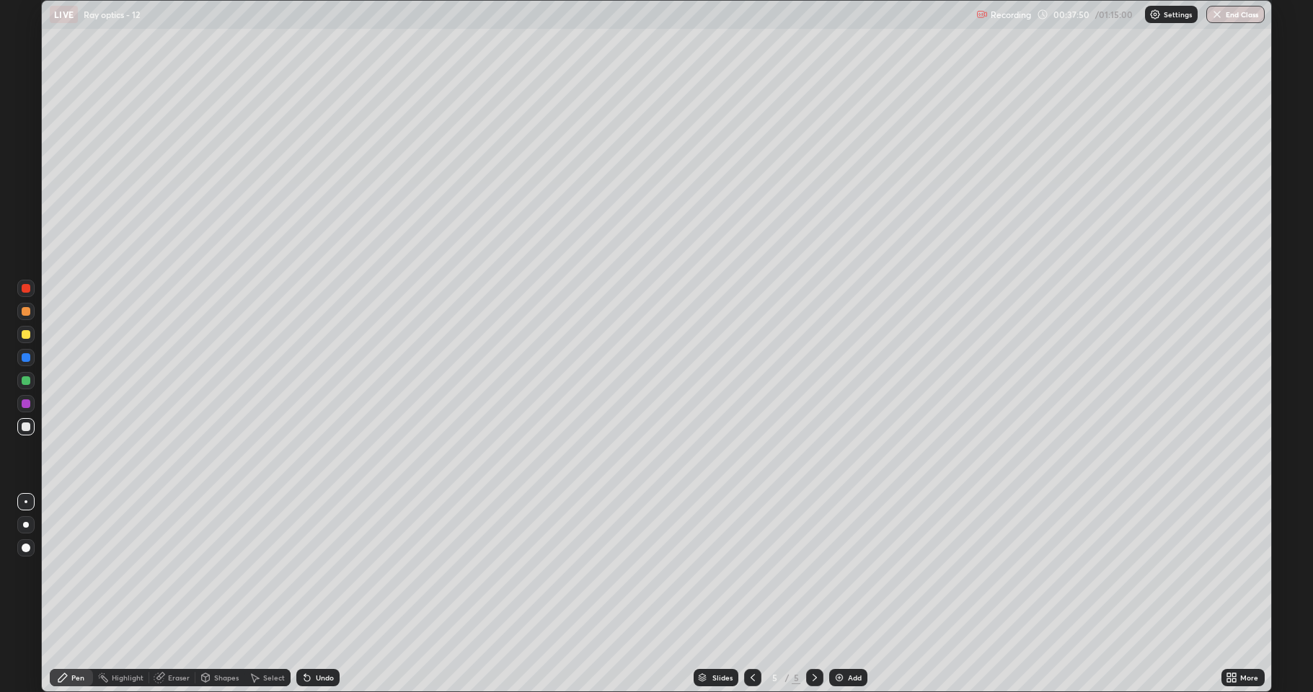
click at [24, 332] on div at bounding box center [26, 334] width 9 height 9
click at [119, 594] on div "Highlight" at bounding box center [128, 677] width 32 height 7
click at [63, 594] on icon at bounding box center [62, 678] width 9 height 9
click at [25, 428] on div at bounding box center [26, 427] width 9 height 9
click at [752, 594] on icon at bounding box center [753, 678] width 12 height 12
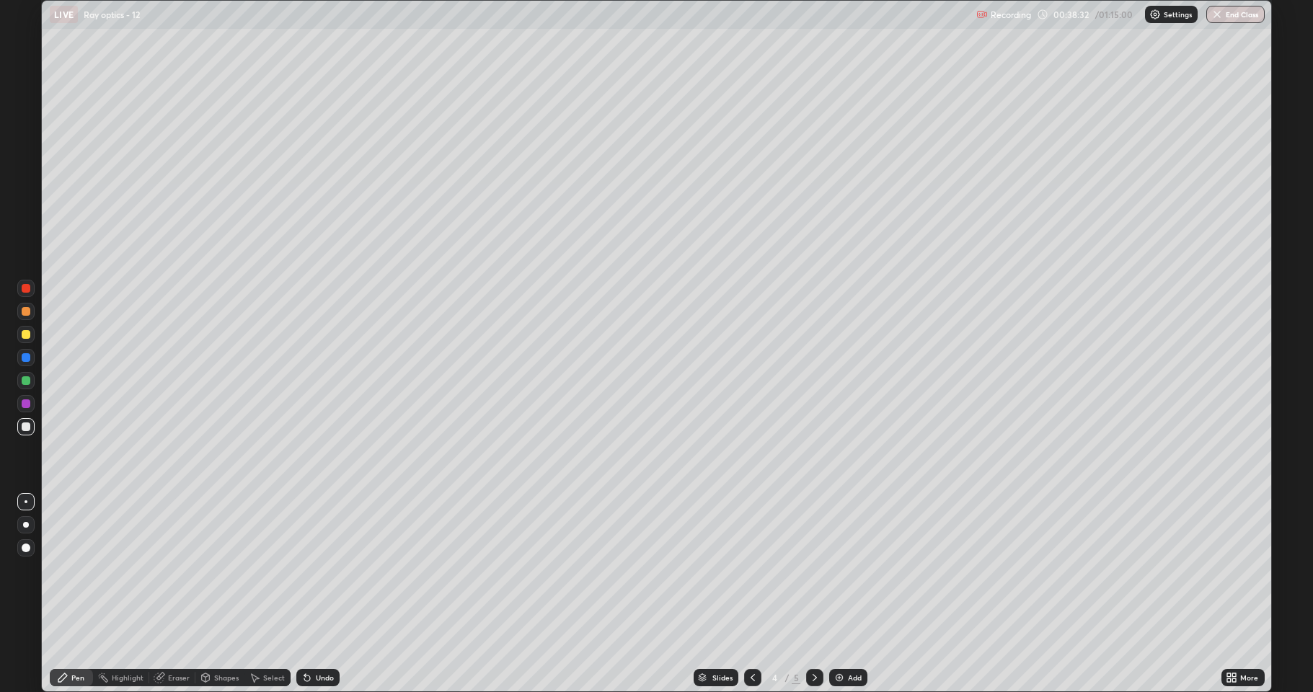
click at [752, 594] on icon at bounding box center [753, 677] width 4 height 7
click at [813, 594] on icon at bounding box center [815, 678] width 12 height 12
click at [812, 594] on icon at bounding box center [815, 678] width 12 height 12
click at [26, 382] on div at bounding box center [26, 380] width 9 height 9
click at [24, 309] on div at bounding box center [26, 311] width 9 height 9
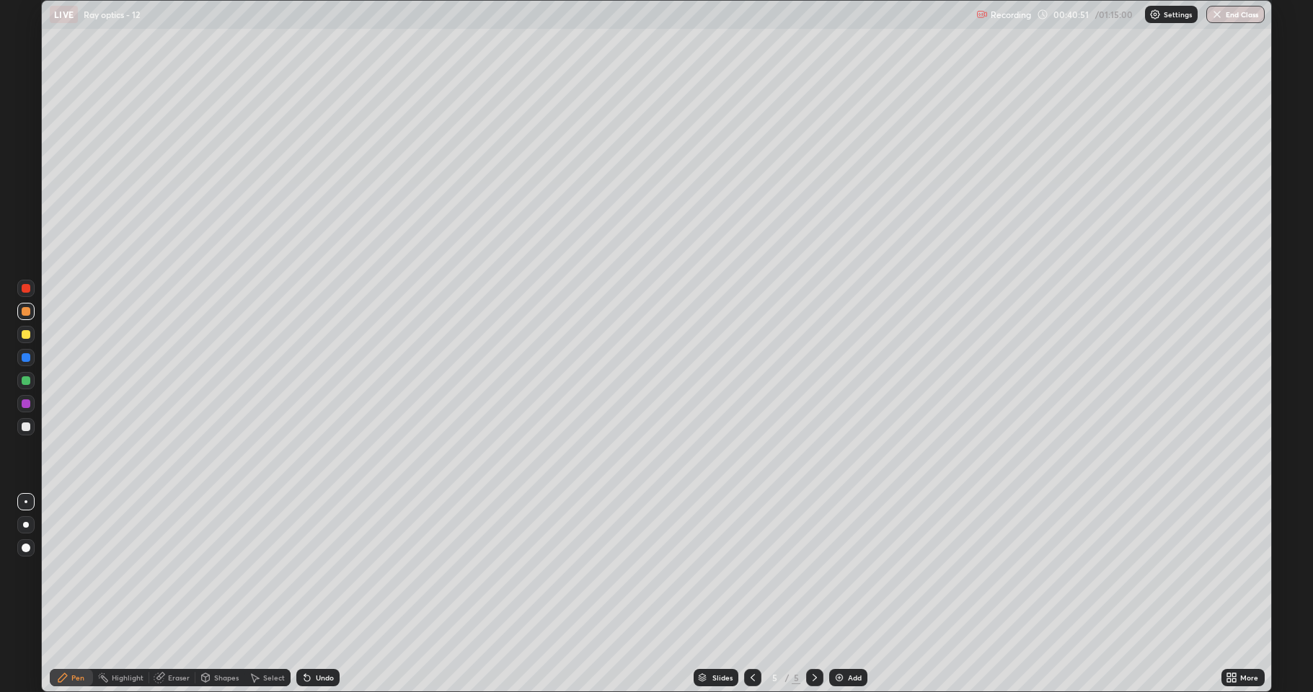
click at [122, 594] on div "Highlight" at bounding box center [128, 677] width 32 height 7
click at [67, 594] on icon at bounding box center [63, 678] width 12 height 12
click at [843, 594] on img at bounding box center [840, 678] width 12 height 12
click at [26, 332] on div at bounding box center [26, 334] width 9 height 9
click at [751, 594] on icon at bounding box center [753, 678] width 12 height 12
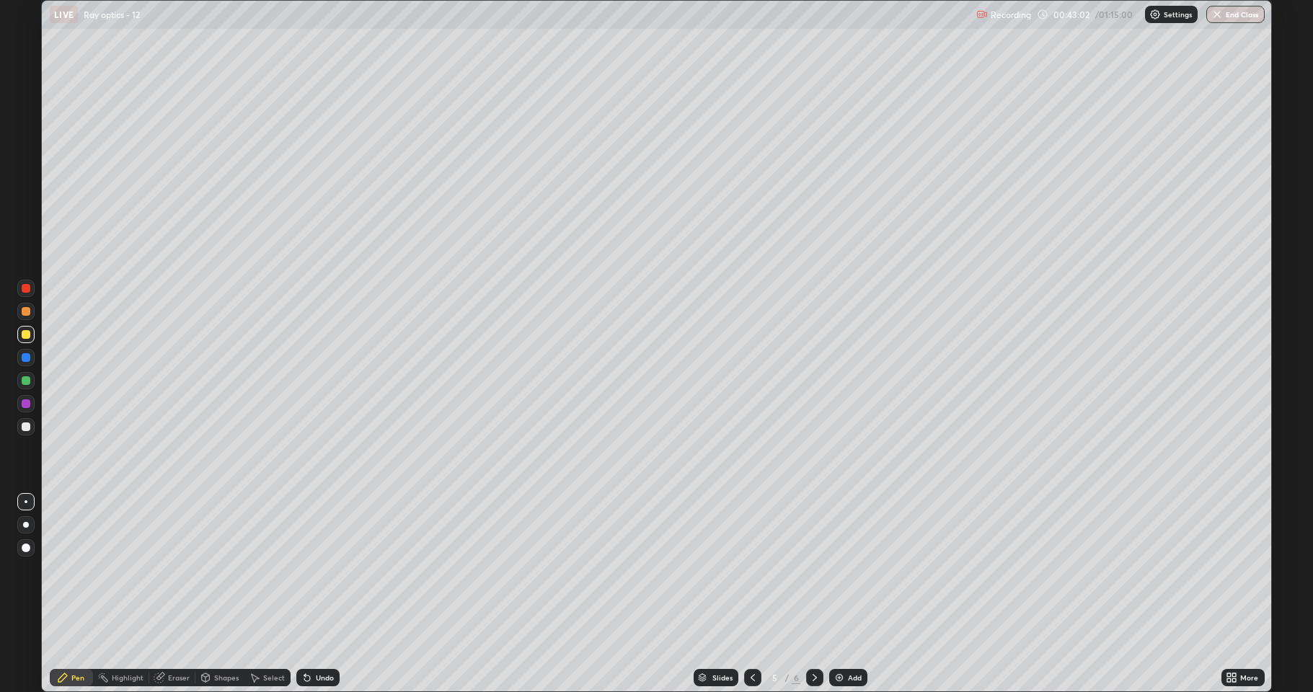
click at [813, 594] on icon at bounding box center [815, 678] width 12 height 12
click at [27, 384] on div at bounding box center [26, 380] width 9 height 9
click at [27, 428] on div at bounding box center [26, 427] width 9 height 9
click at [746, 594] on div at bounding box center [752, 677] width 17 height 17
click at [751, 594] on icon at bounding box center [753, 678] width 12 height 12
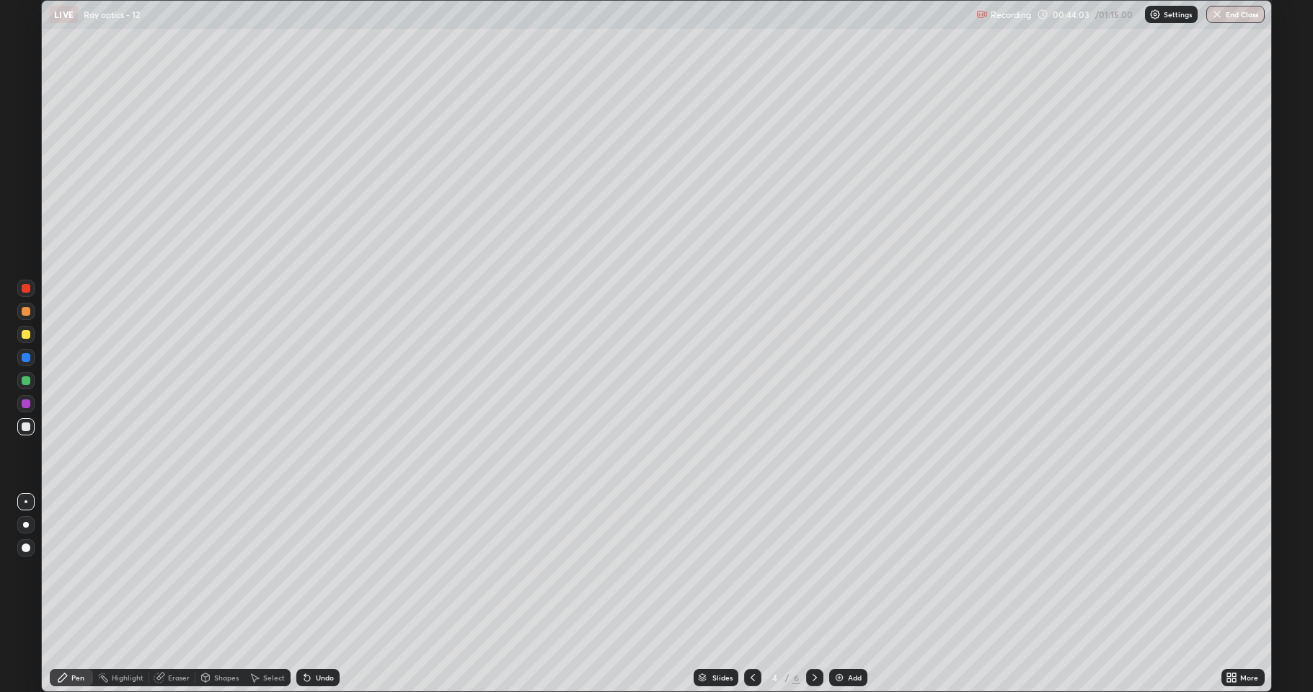
click at [809, 594] on icon at bounding box center [815, 678] width 12 height 12
click at [813, 594] on icon at bounding box center [815, 678] width 12 height 12
click at [752, 594] on icon at bounding box center [753, 677] width 4 height 7
click at [813, 594] on icon at bounding box center [815, 678] width 12 height 12
click at [751, 594] on icon at bounding box center [753, 678] width 12 height 12
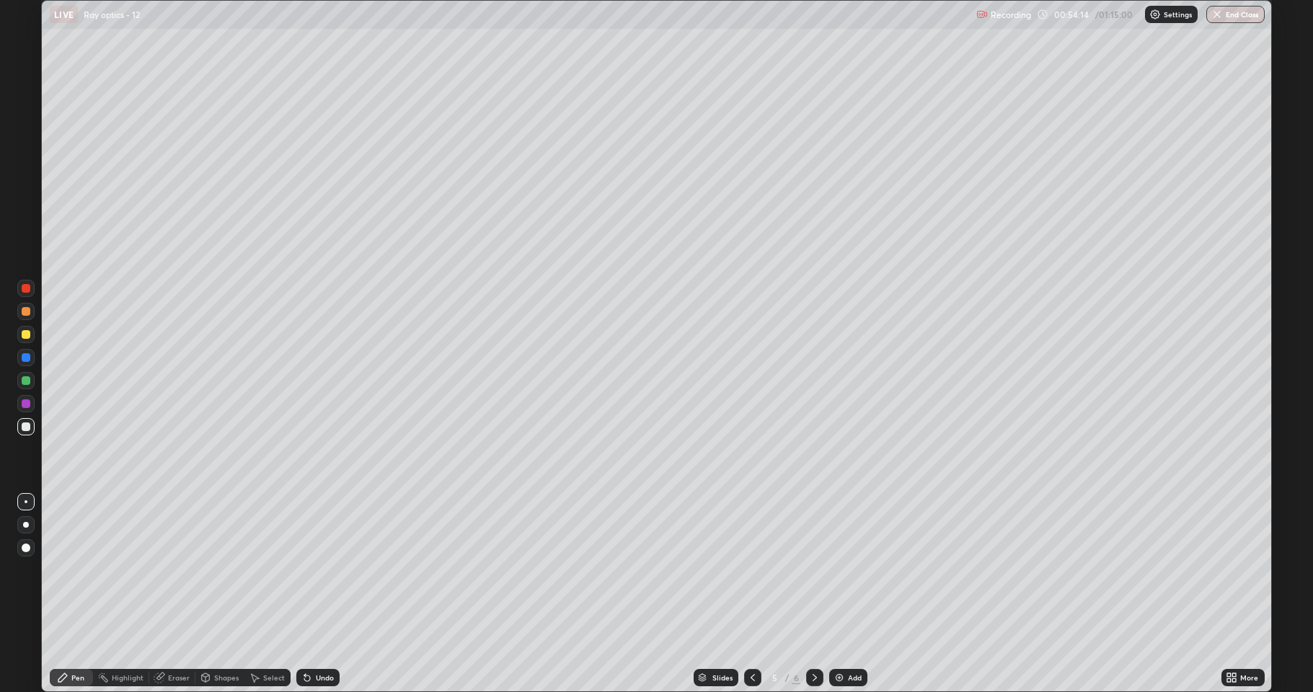
click at [812, 594] on icon at bounding box center [815, 678] width 12 height 12
click at [847, 594] on div "Add" at bounding box center [848, 677] width 38 height 17
click at [24, 379] on div at bounding box center [26, 380] width 9 height 9
click at [316, 594] on div "Undo" at bounding box center [325, 677] width 18 height 7
click at [1236, 9] on button "End Class" at bounding box center [1235, 14] width 58 height 17
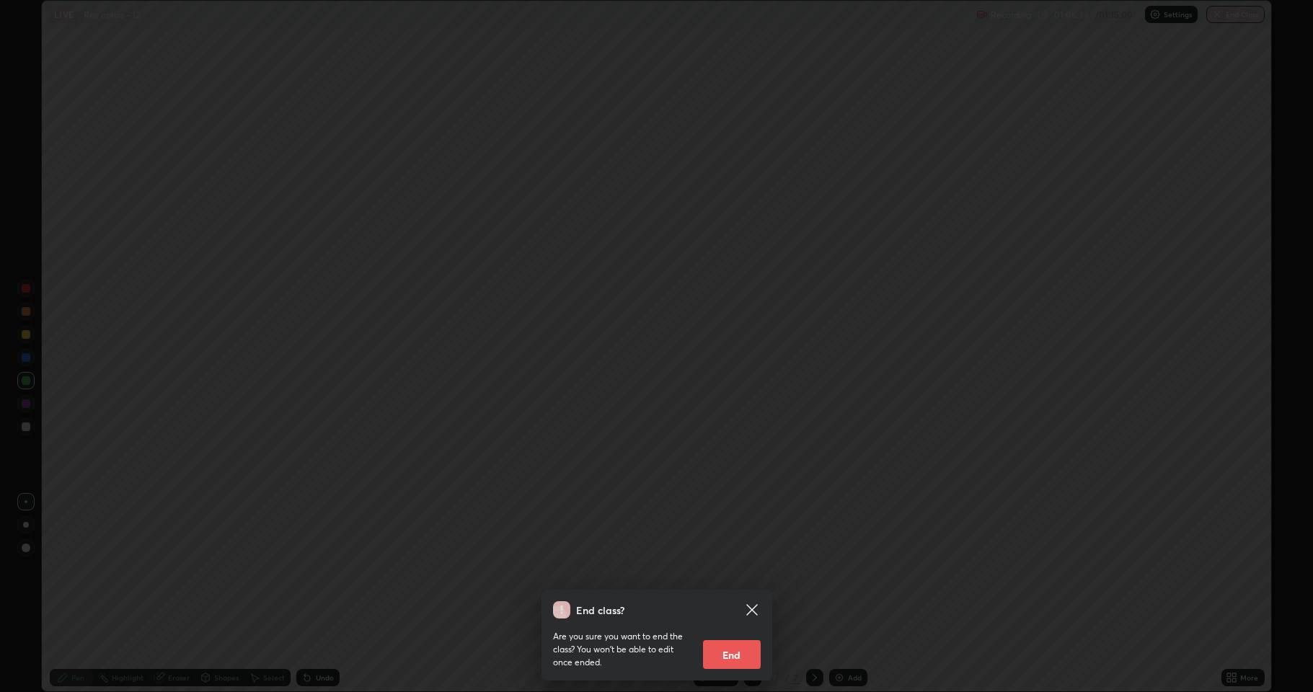
click at [751, 594] on button "End" at bounding box center [732, 654] width 58 height 29
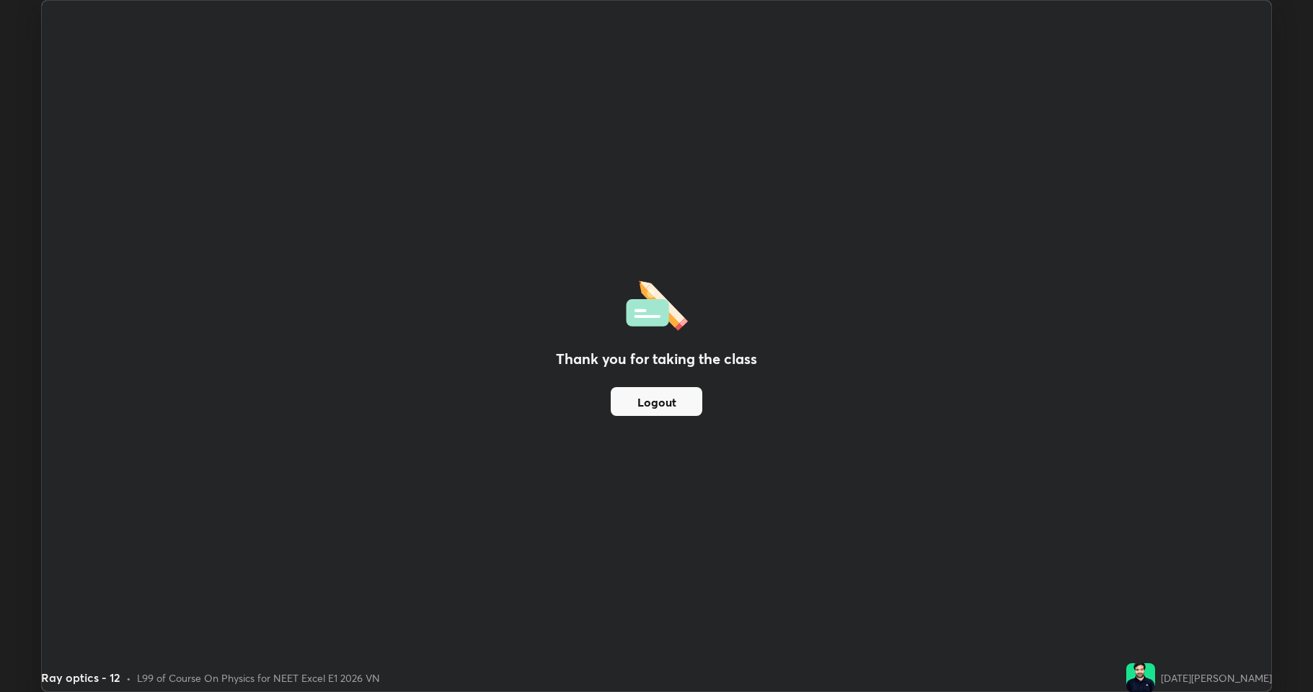
click at [671, 402] on button "Logout" at bounding box center [657, 401] width 92 height 29
